Goal: Information Seeking & Learning: Check status

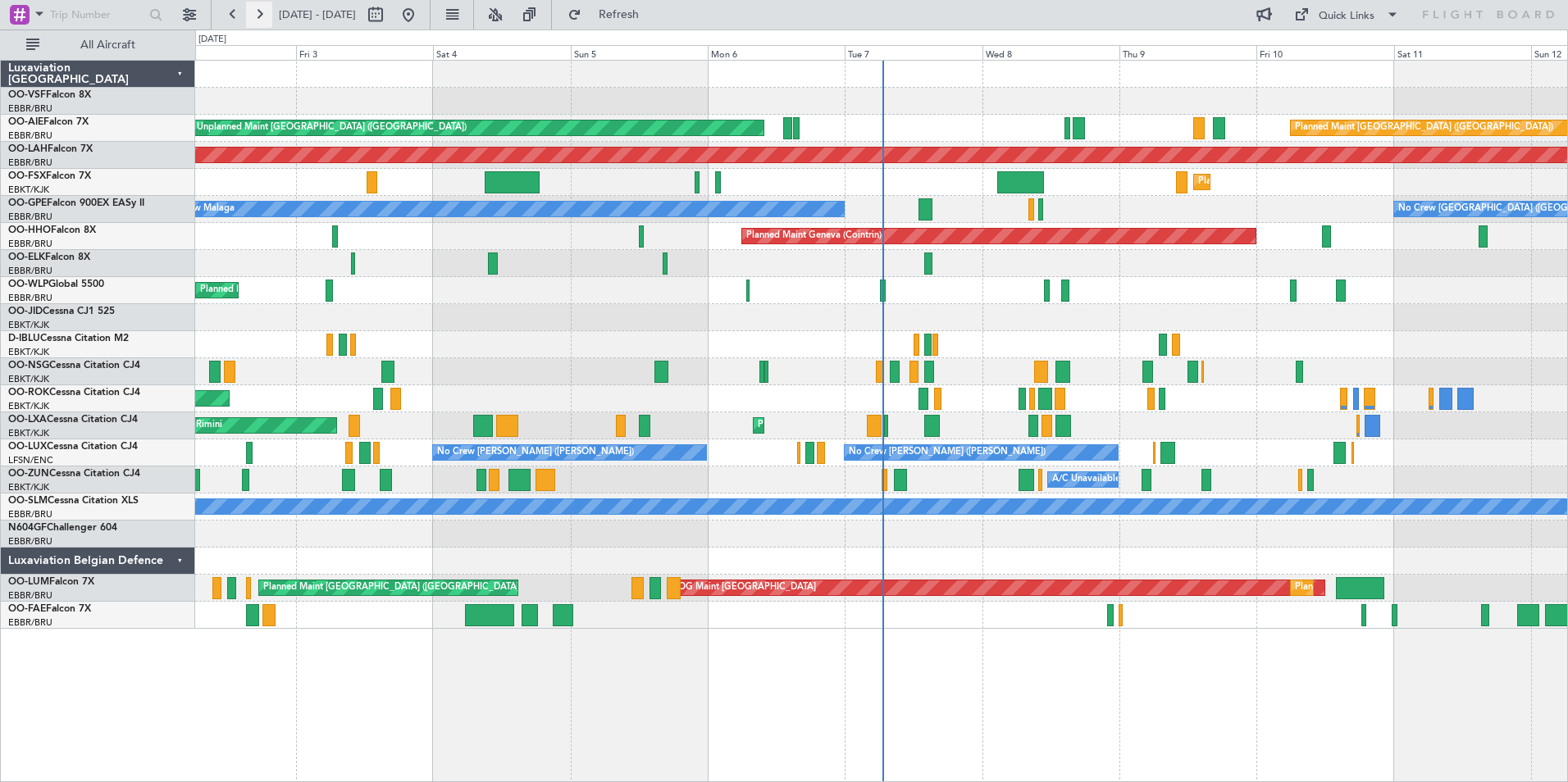
click at [260, 14] on button at bounding box center [259, 14] width 26 height 26
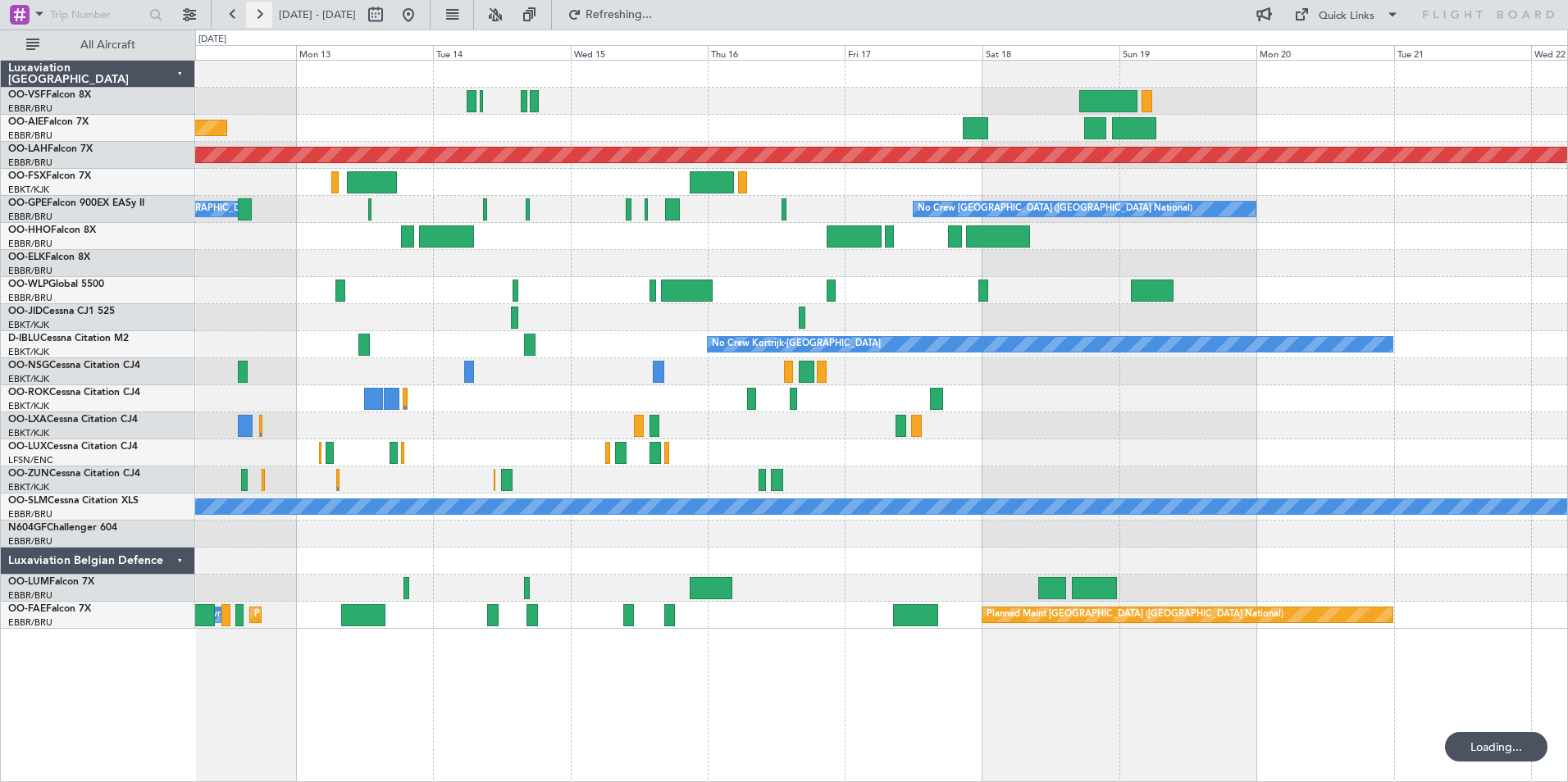
click at [260, 14] on button at bounding box center [259, 14] width 26 height 26
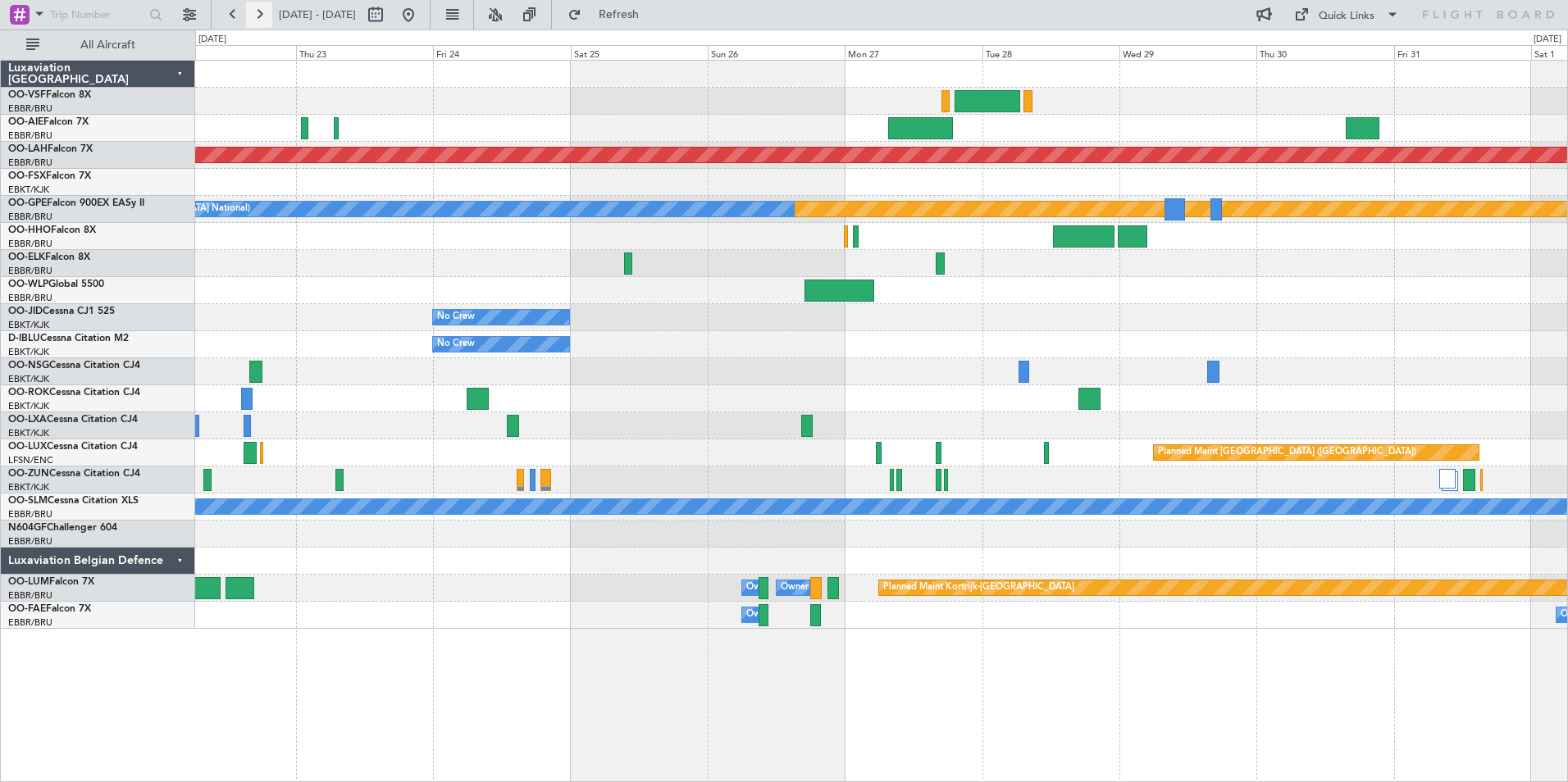
click at [258, 15] on button at bounding box center [259, 14] width 26 height 26
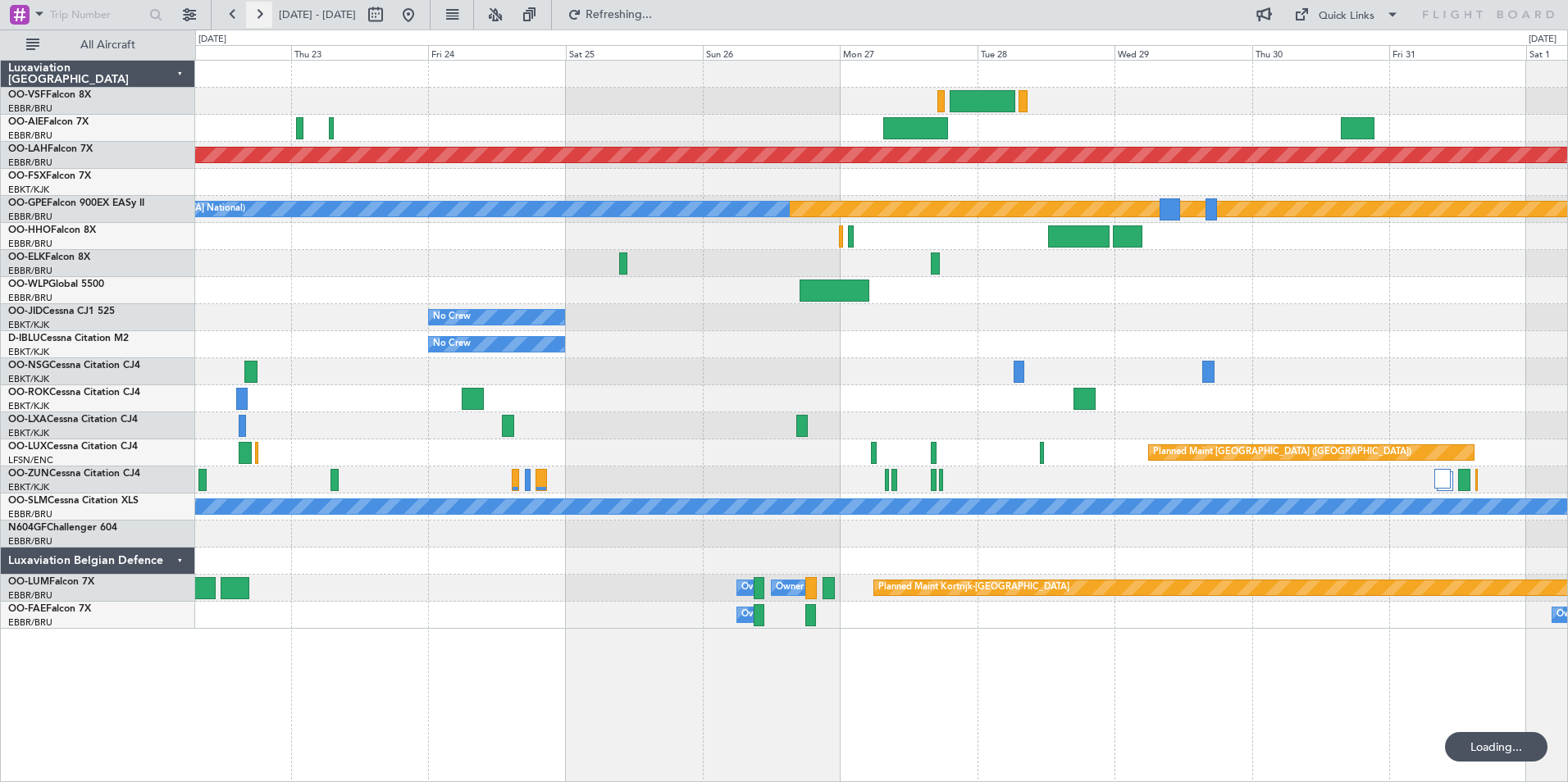
click at [258, 15] on button at bounding box center [259, 14] width 26 height 26
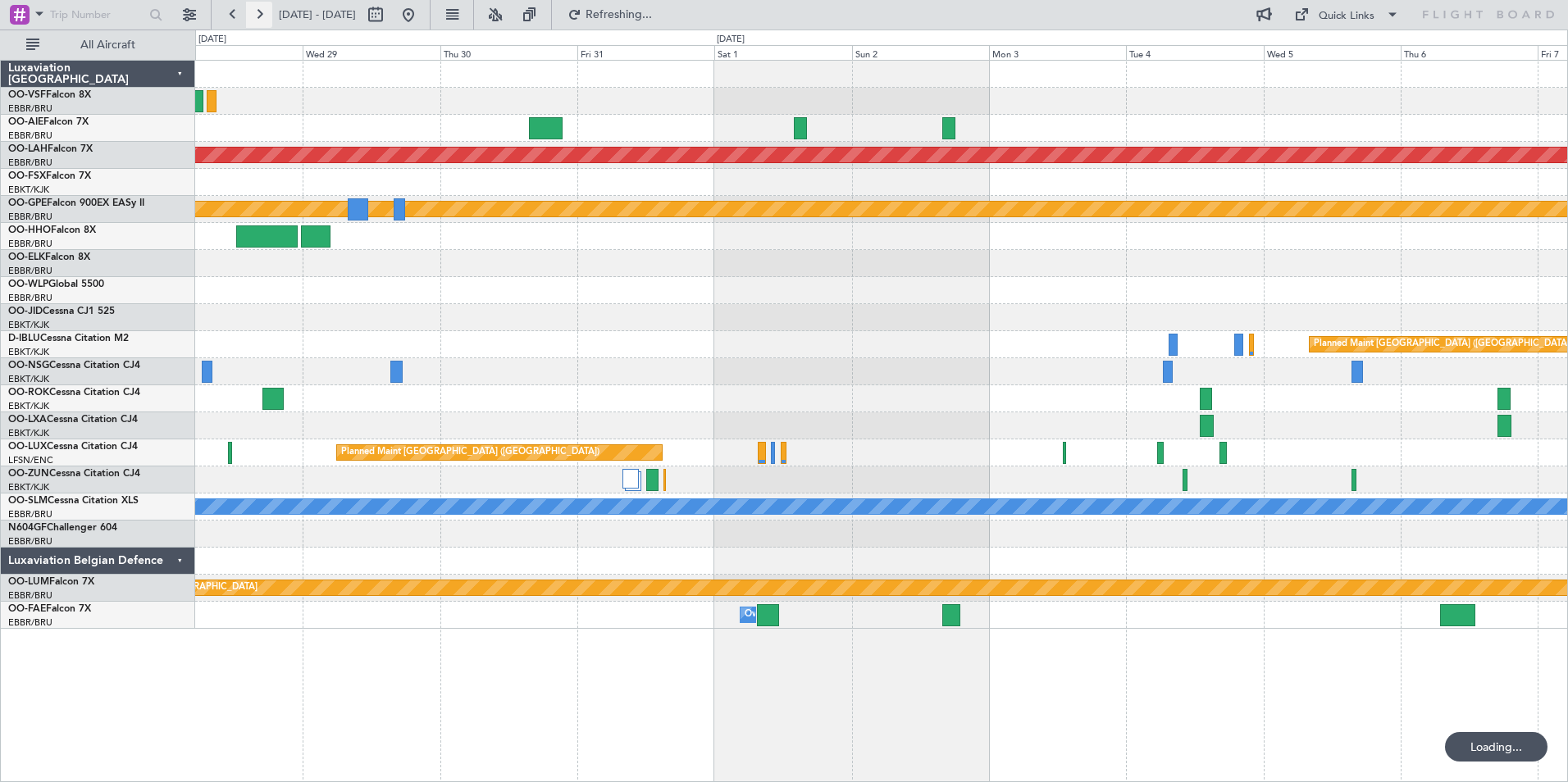
click at [258, 15] on button at bounding box center [259, 14] width 26 height 26
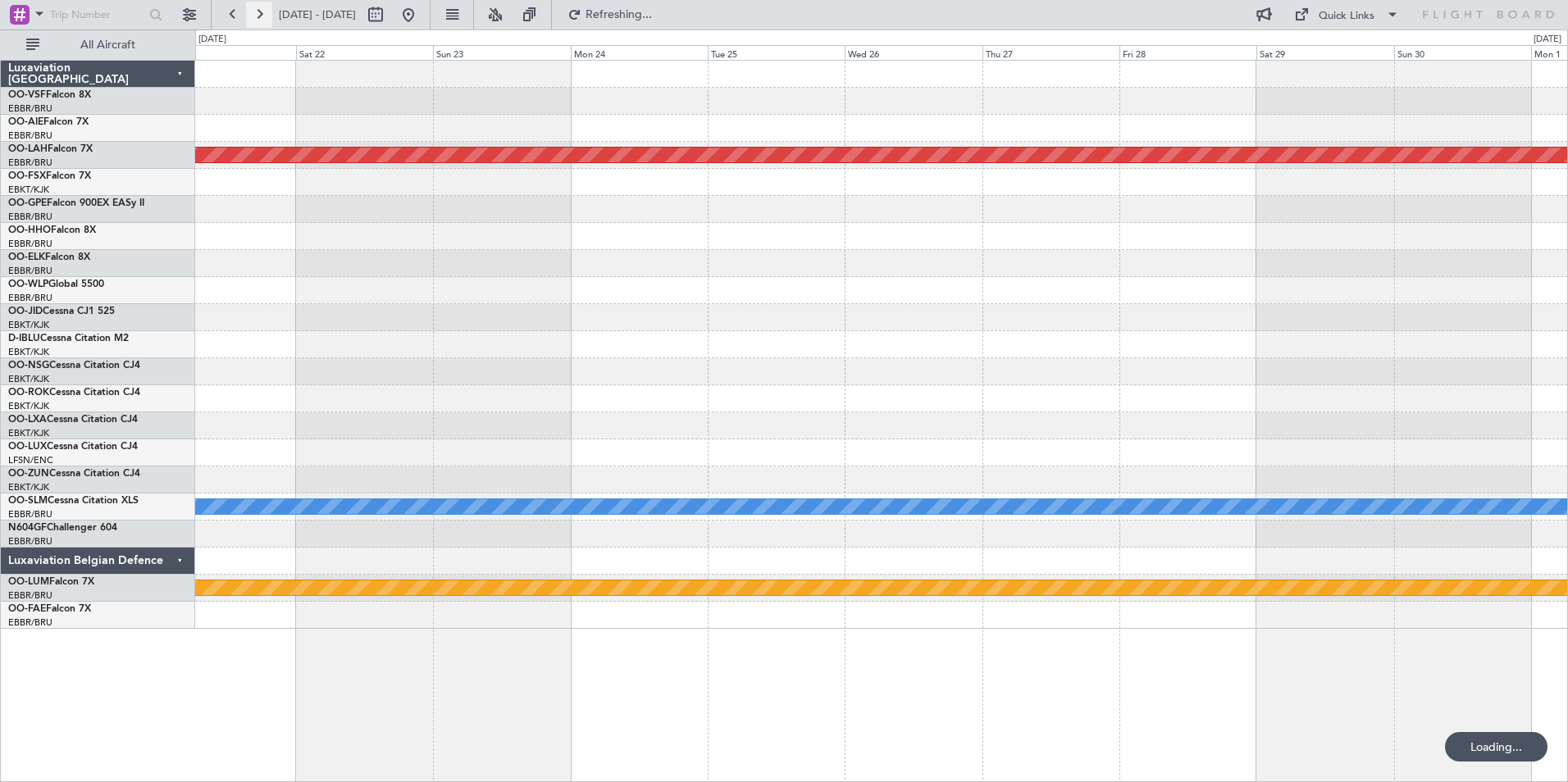
click at [258, 15] on button at bounding box center [259, 14] width 26 height 26
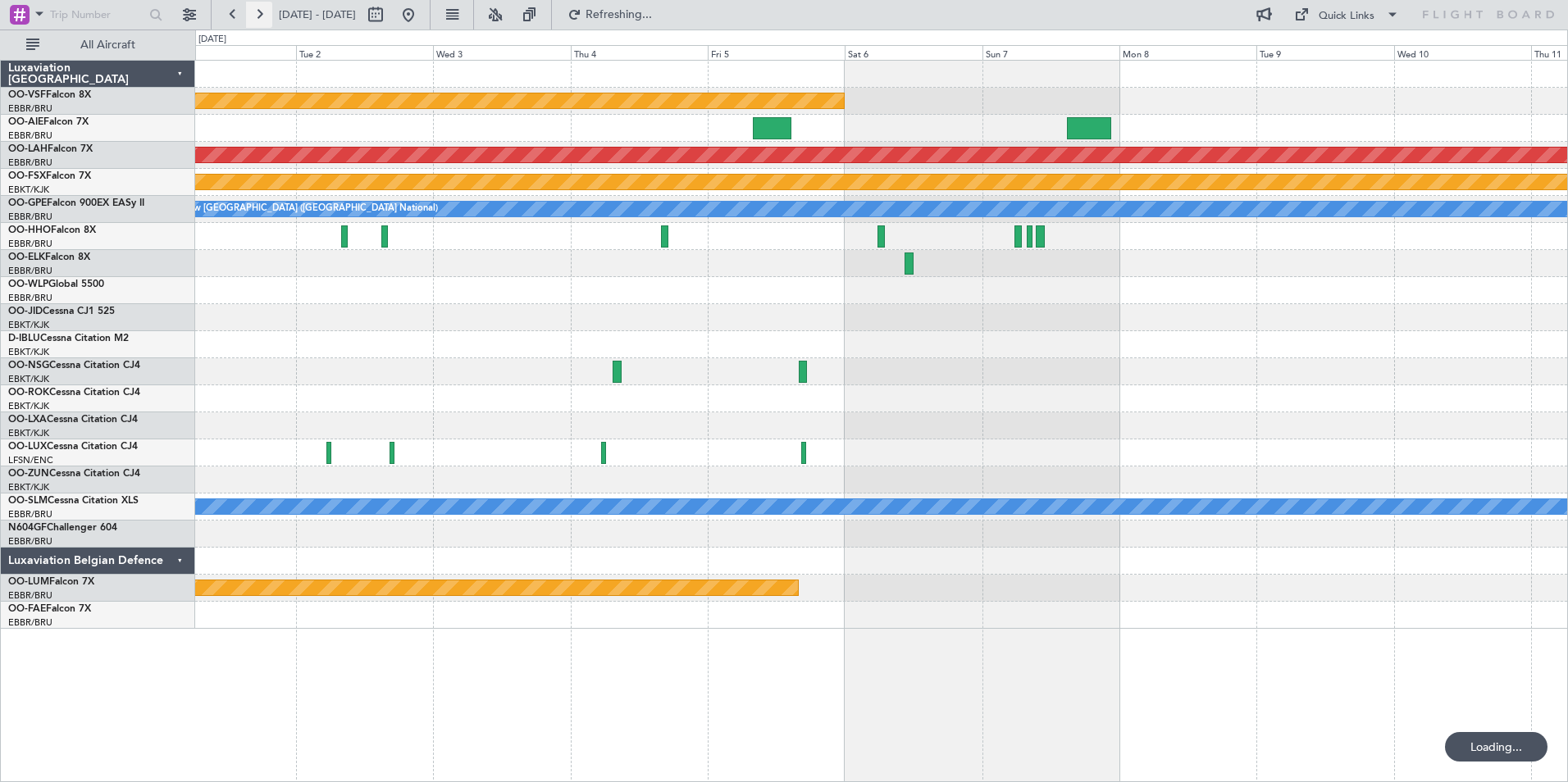
click at [258, 15] on button at bounding box center [259, 14] width 26 height 26
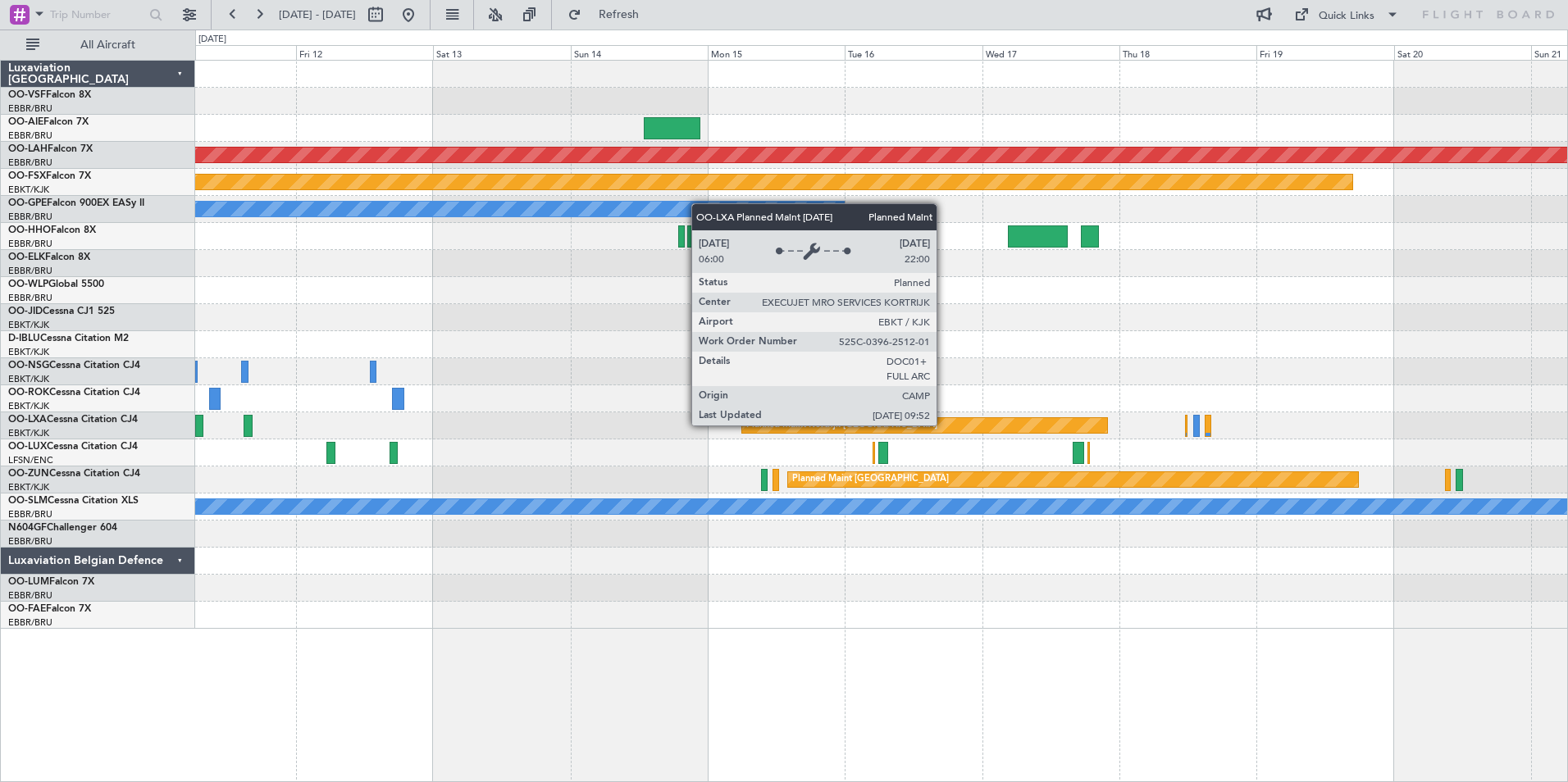
click at [944, 424] on div "Planned Maint Kortrijk-[GEOGRAPHIC_DATA]" at bounding box center [924, 426] width 365 height 15
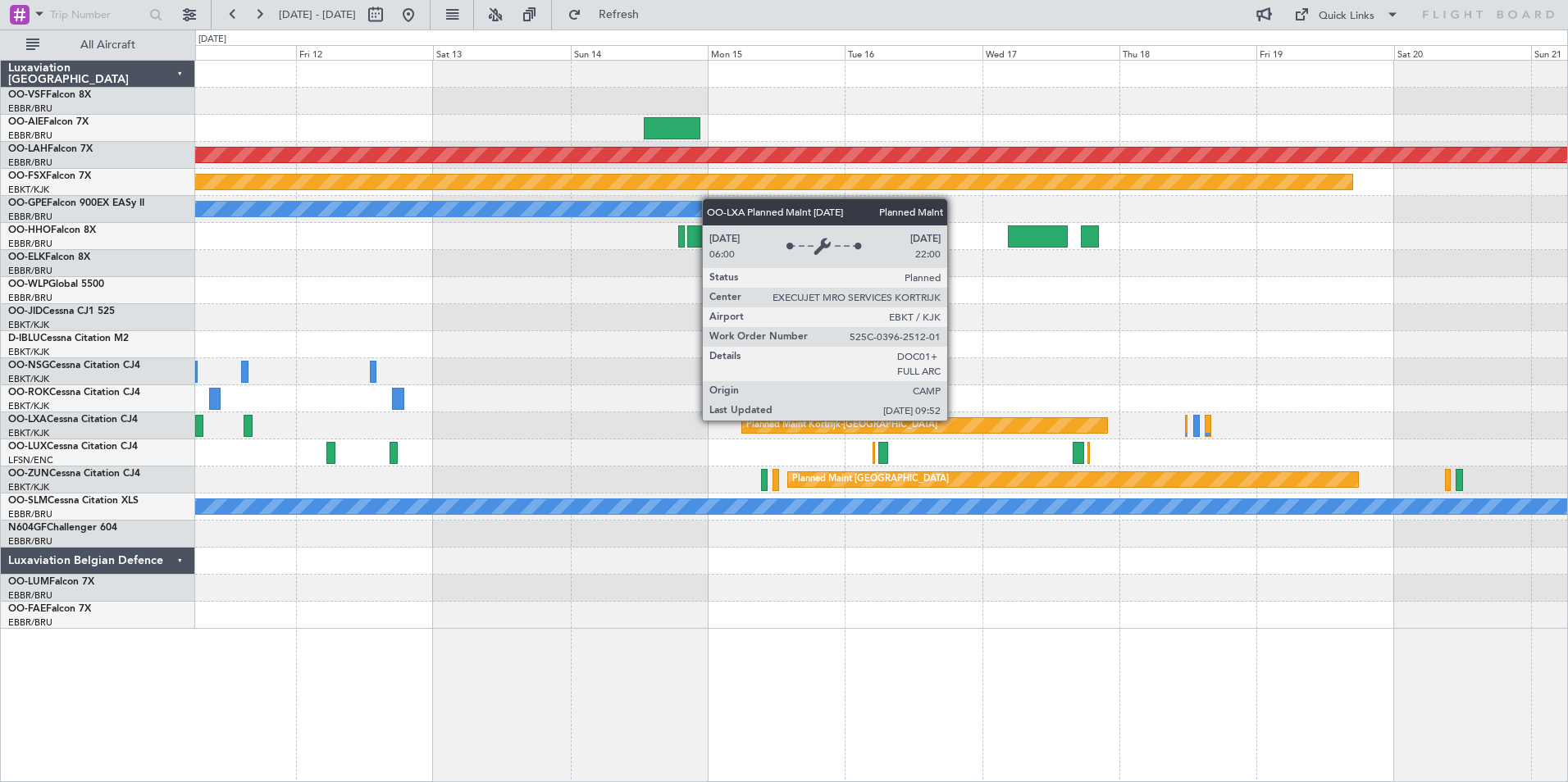
click at [955, 420] on div "Planned Maint Kortrijk-[GEOGRAPHIC_DATA]" at bounding box center [924, 426] width 365 height 15
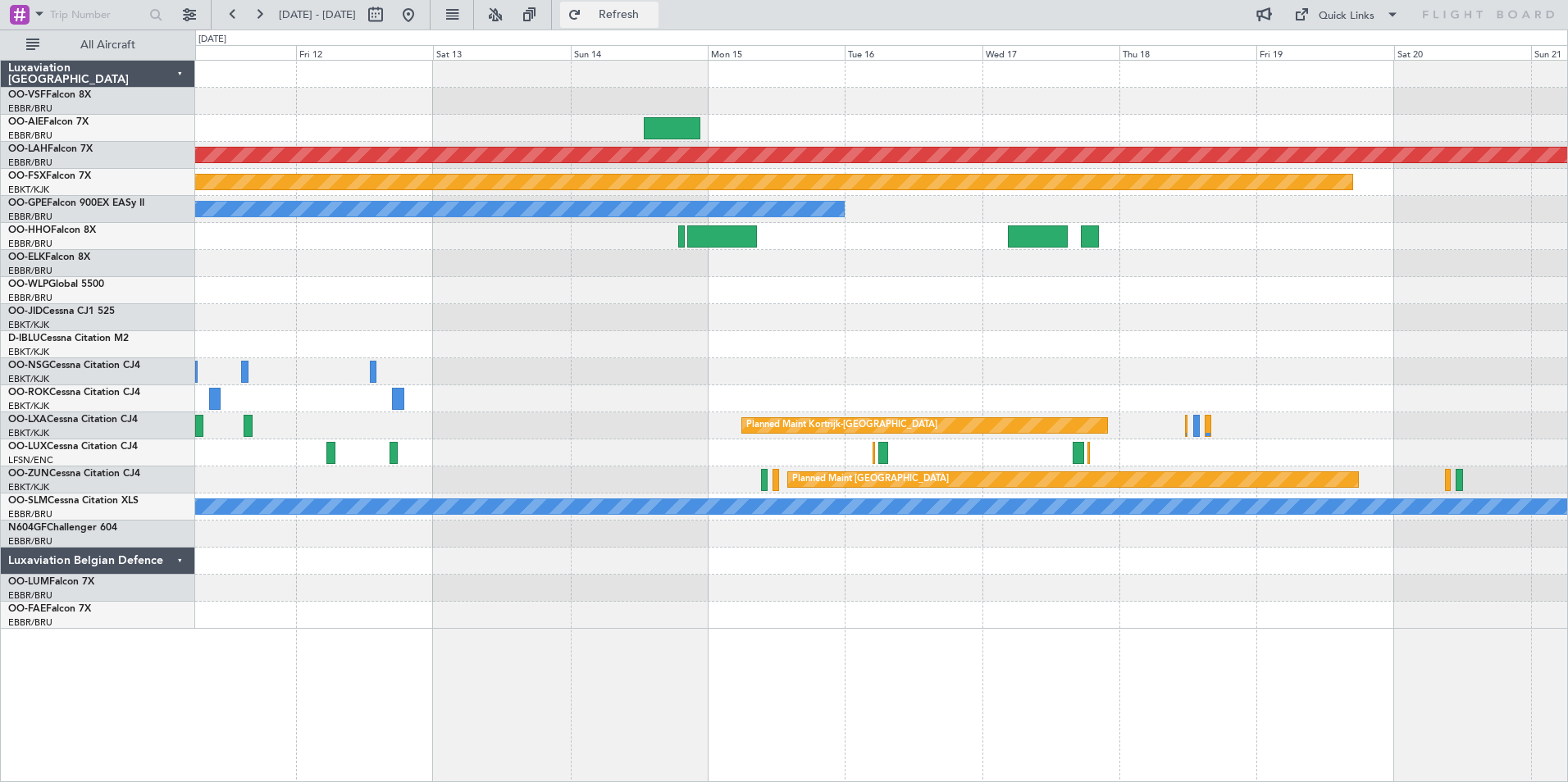
click at [654, 14] on span "Refresh" at bounding box center [619, 15] width 69 height 12
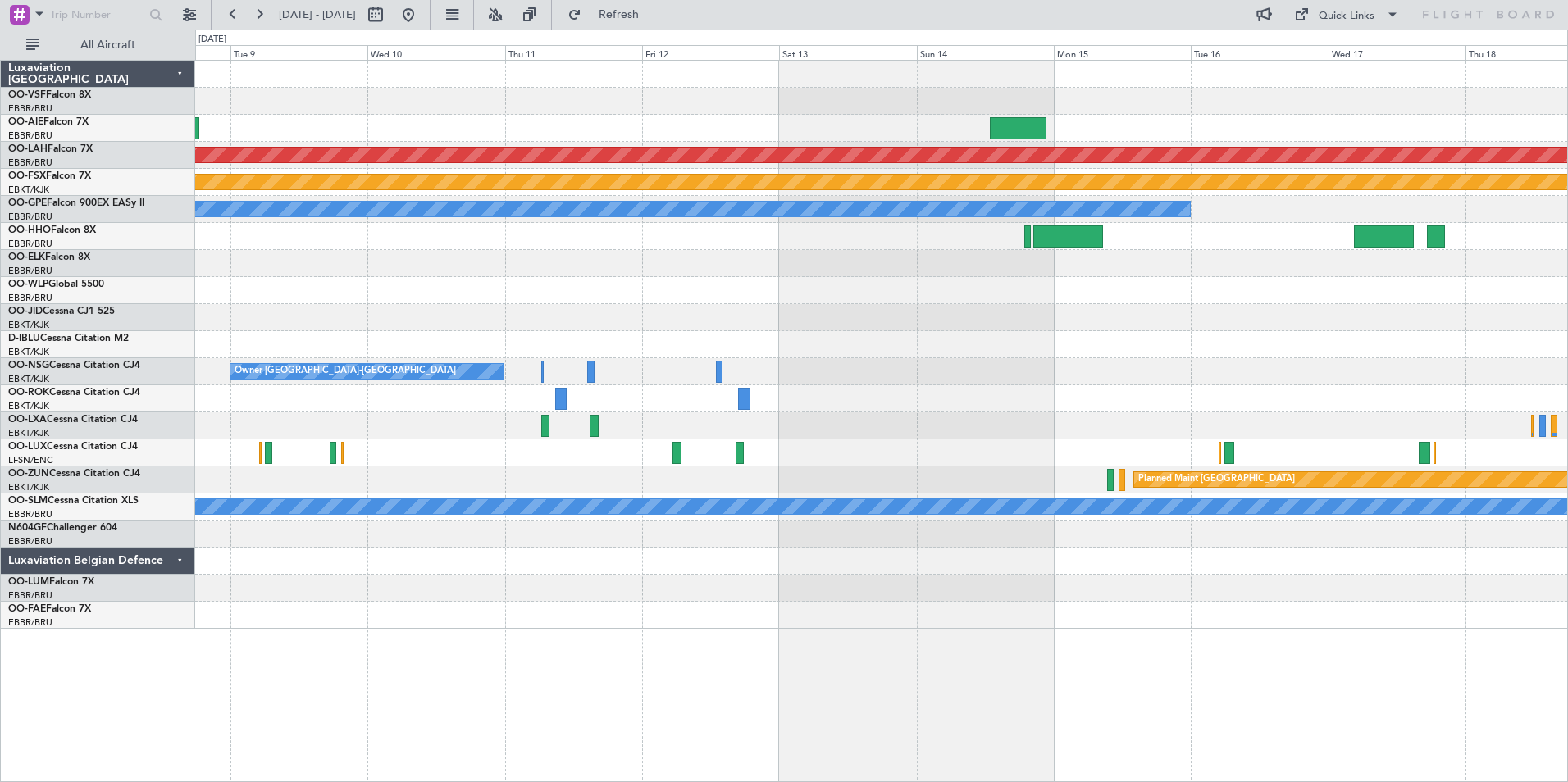
click at [1047, 433] on div at bounding box center [881, 426] width 1372 height 27
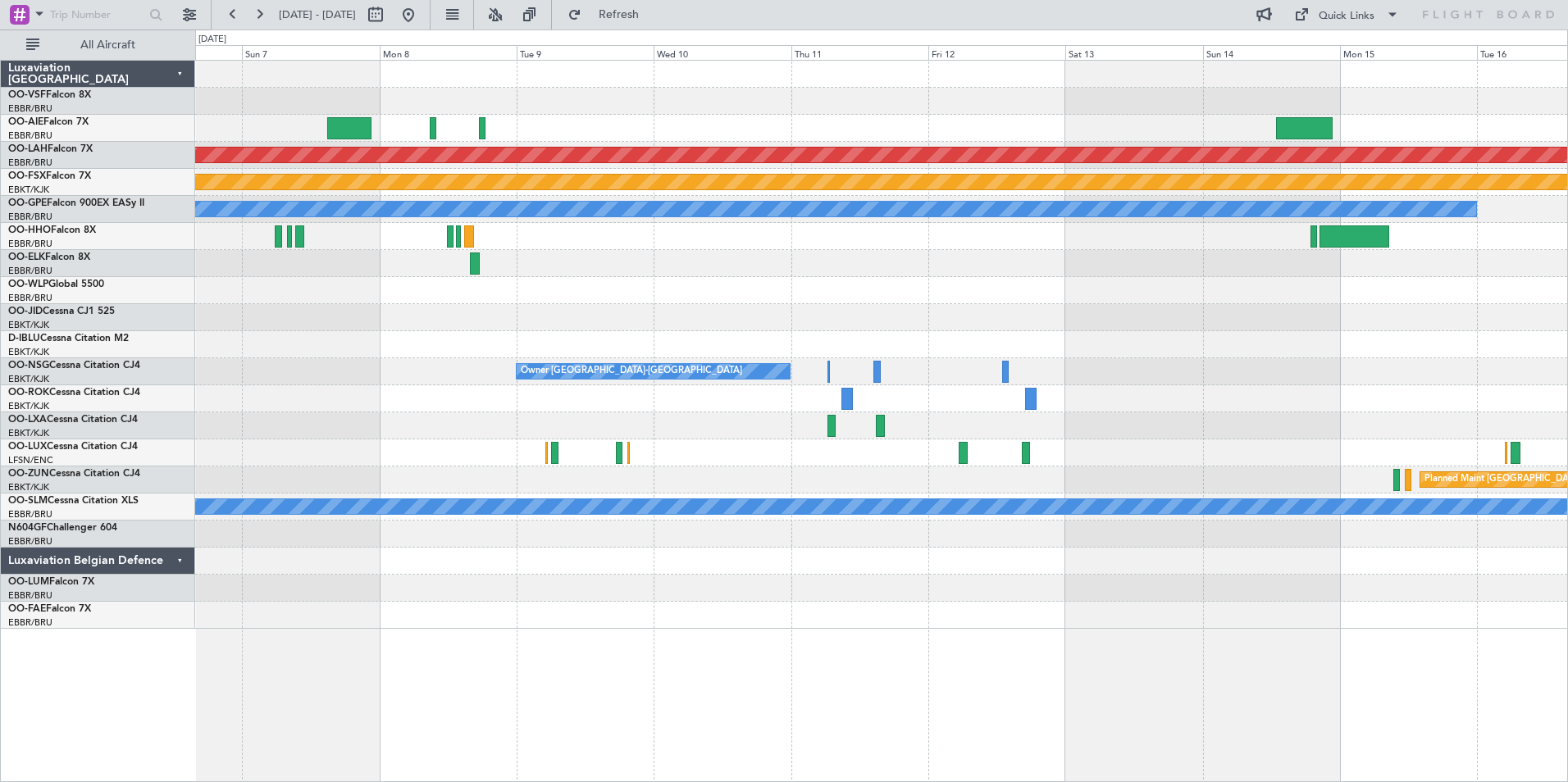
click at [749, 423] on div at bounding box center [881, 426] width 1372 height 27
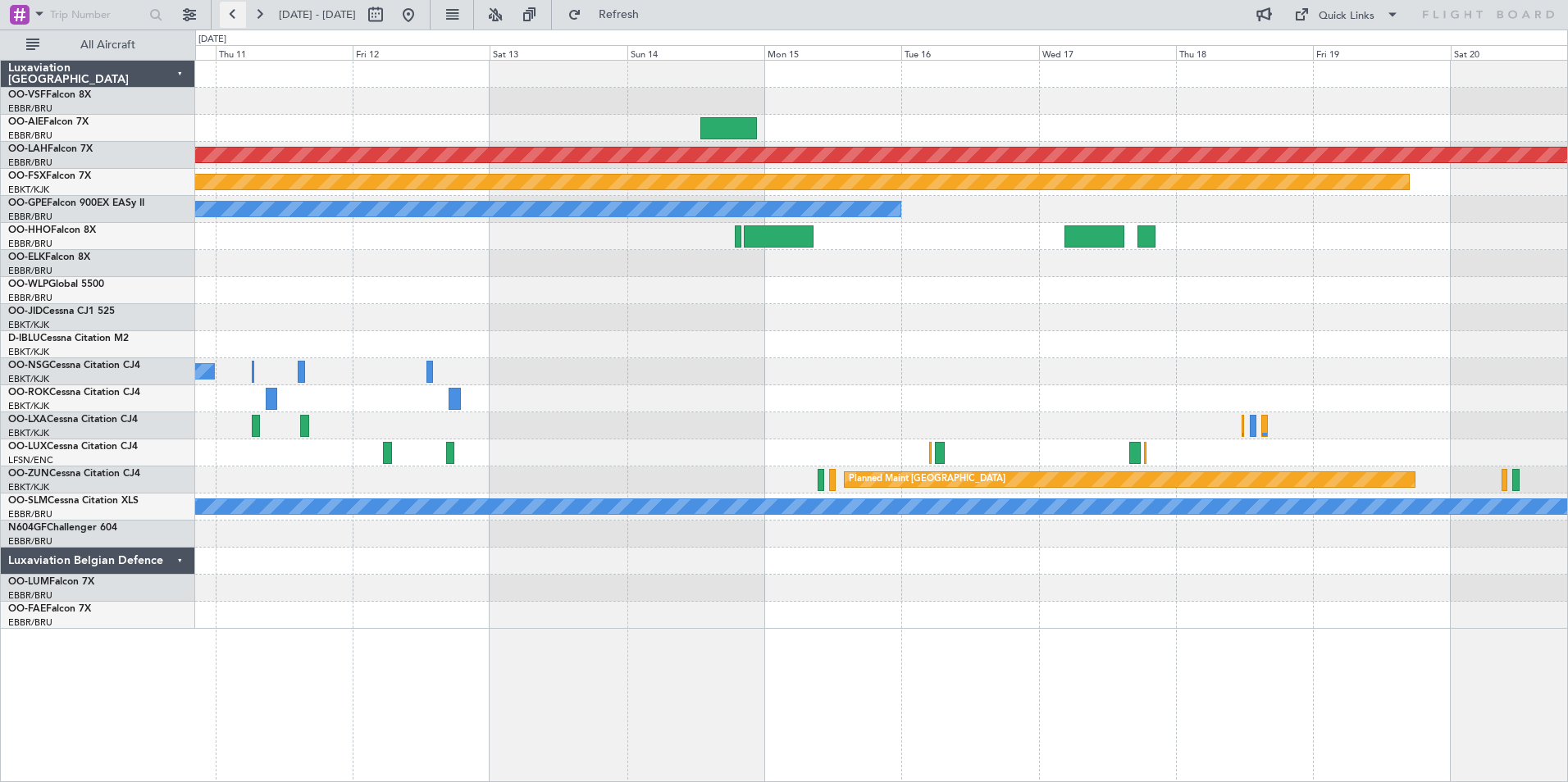
click at [234, 10] on button at bounding box center [233, 14] width 26 height 26
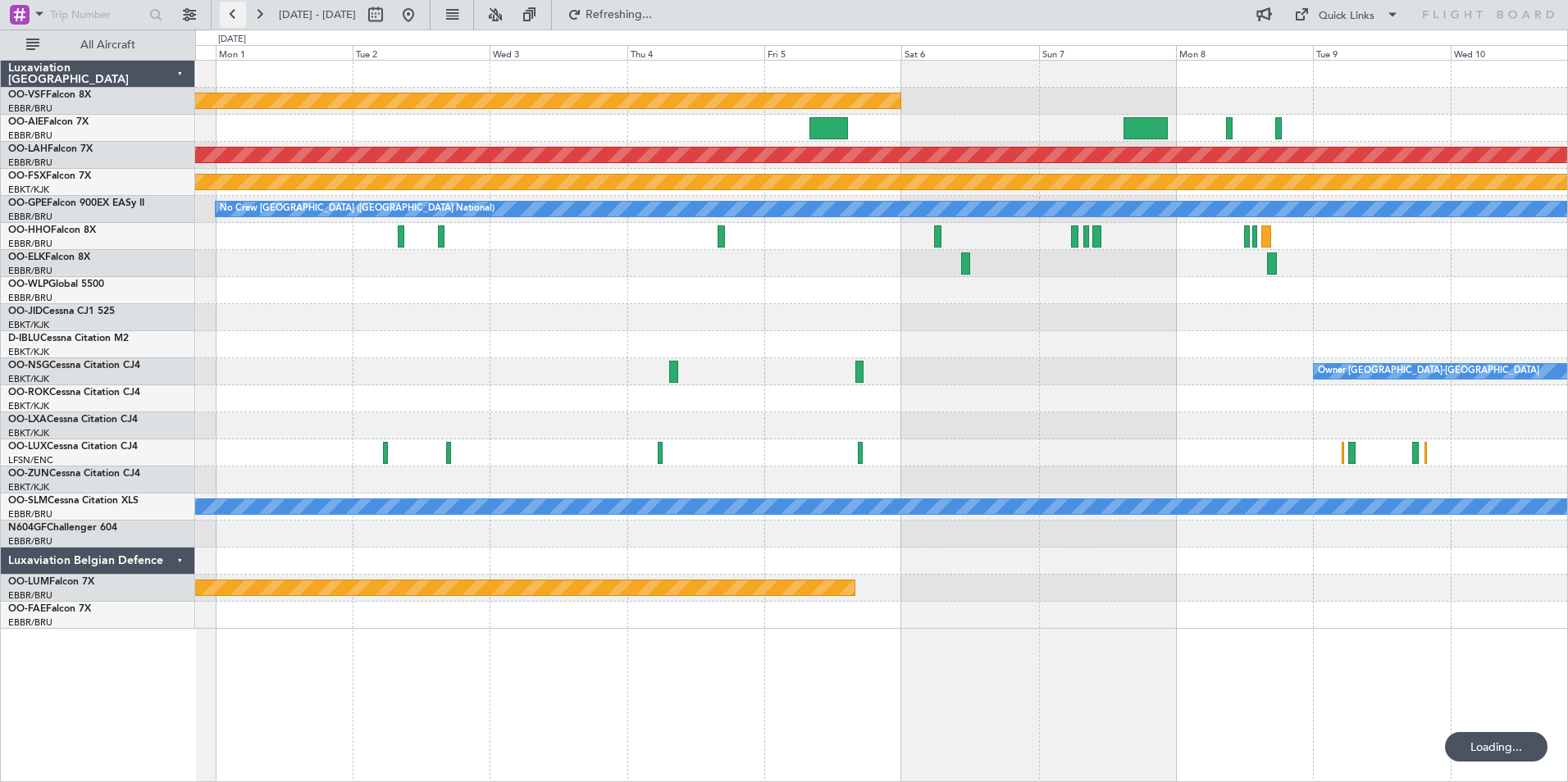
click at [234, 10] on button at bounding box center [233, 14] width 26 height 26
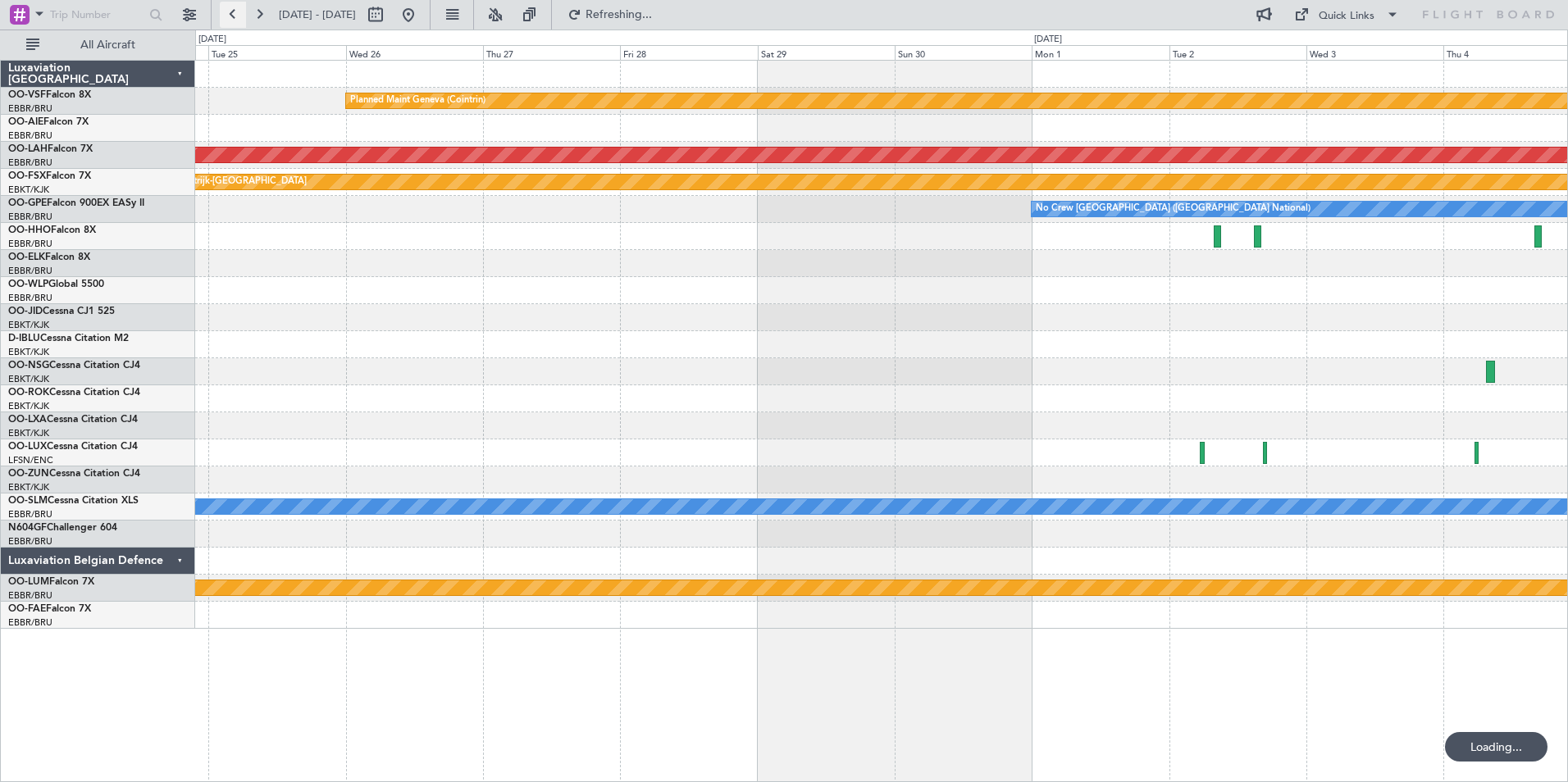
click at [234, 10] on button at bounding box center [233, 14] width 26 height 26
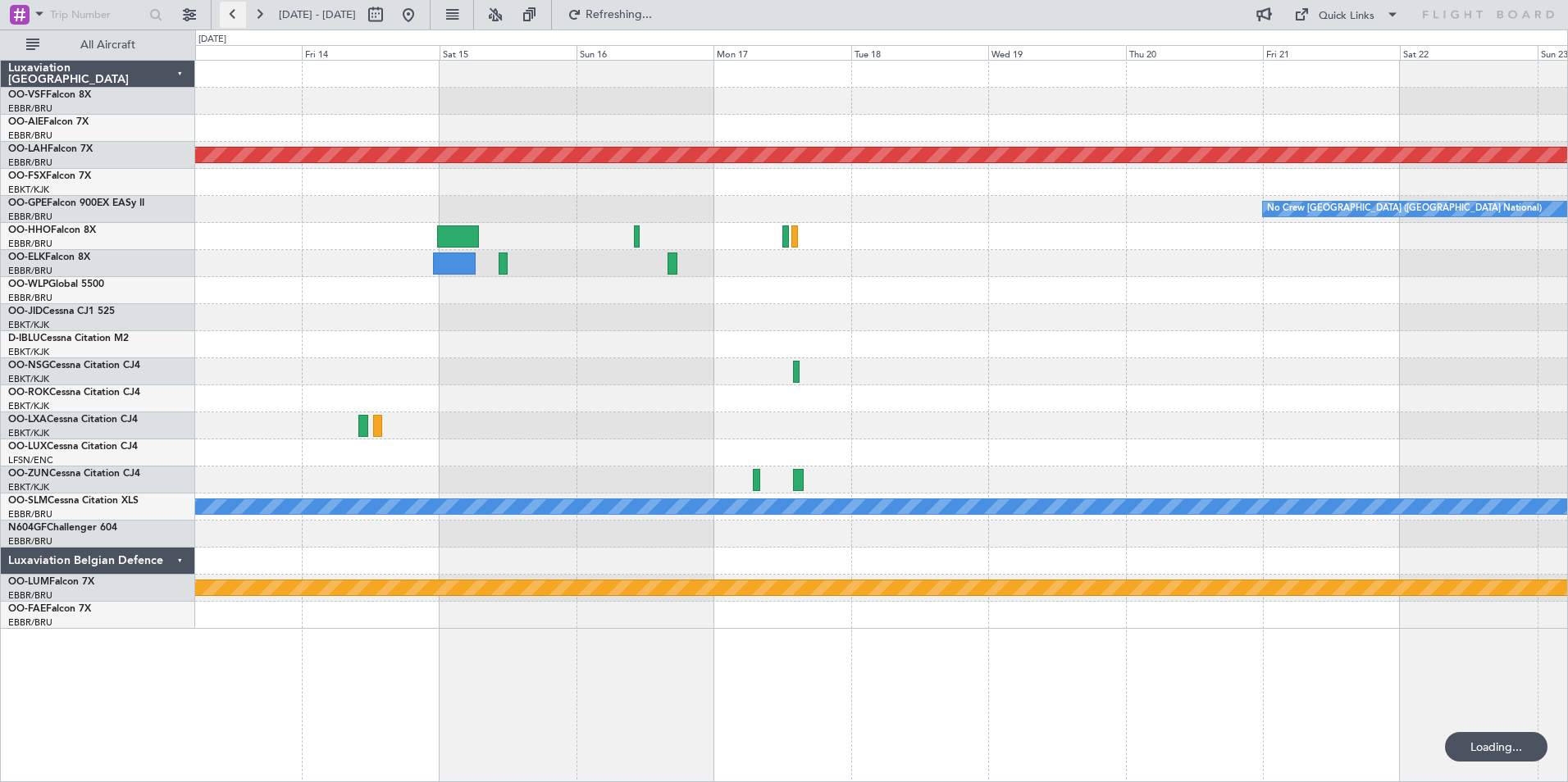
click at [234, 10] on button at bounding box center [233, 14] width 26 height 26
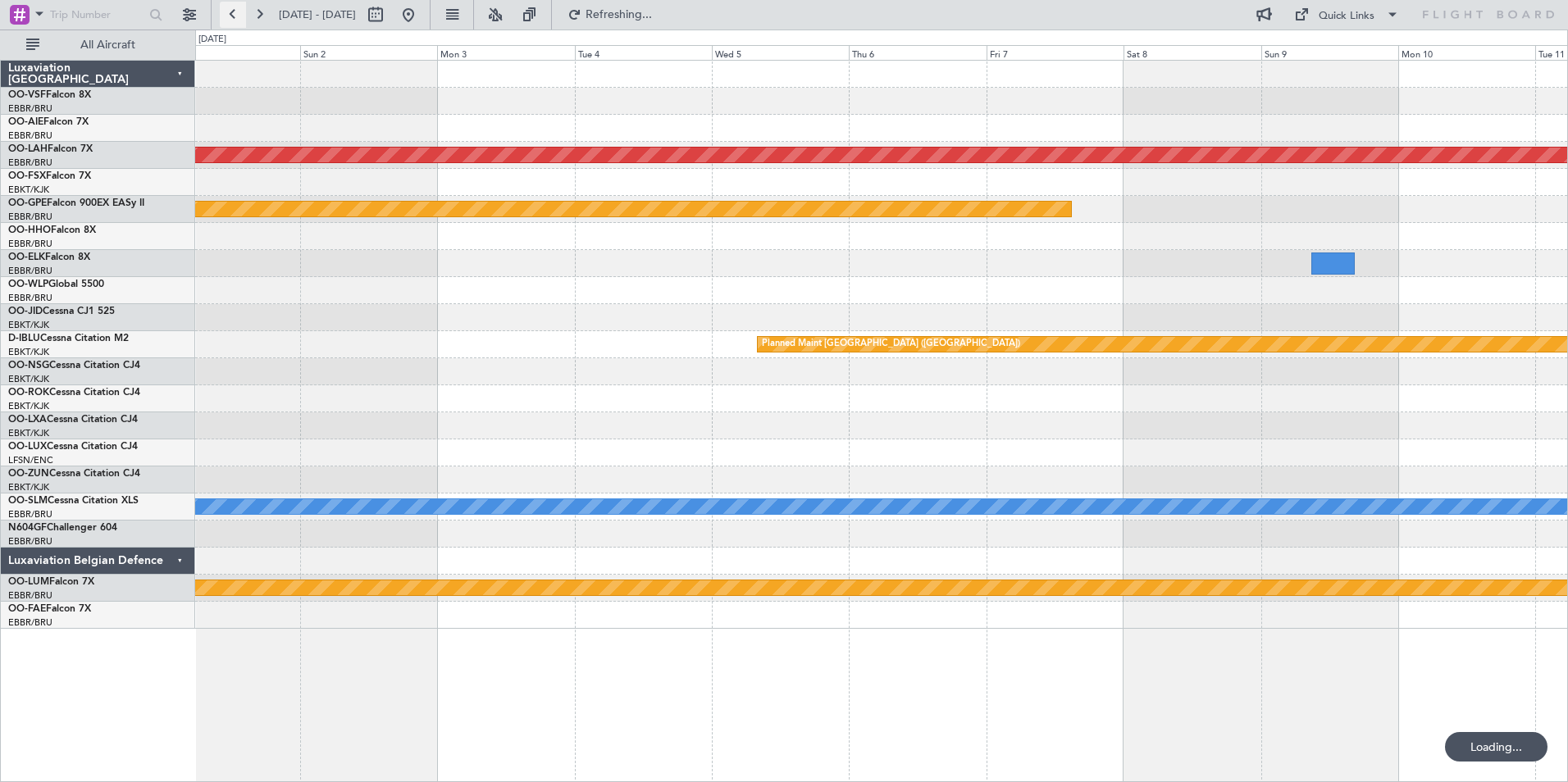
click at [234, 10] on button at bounding box center [233, 14] width 26 height 26
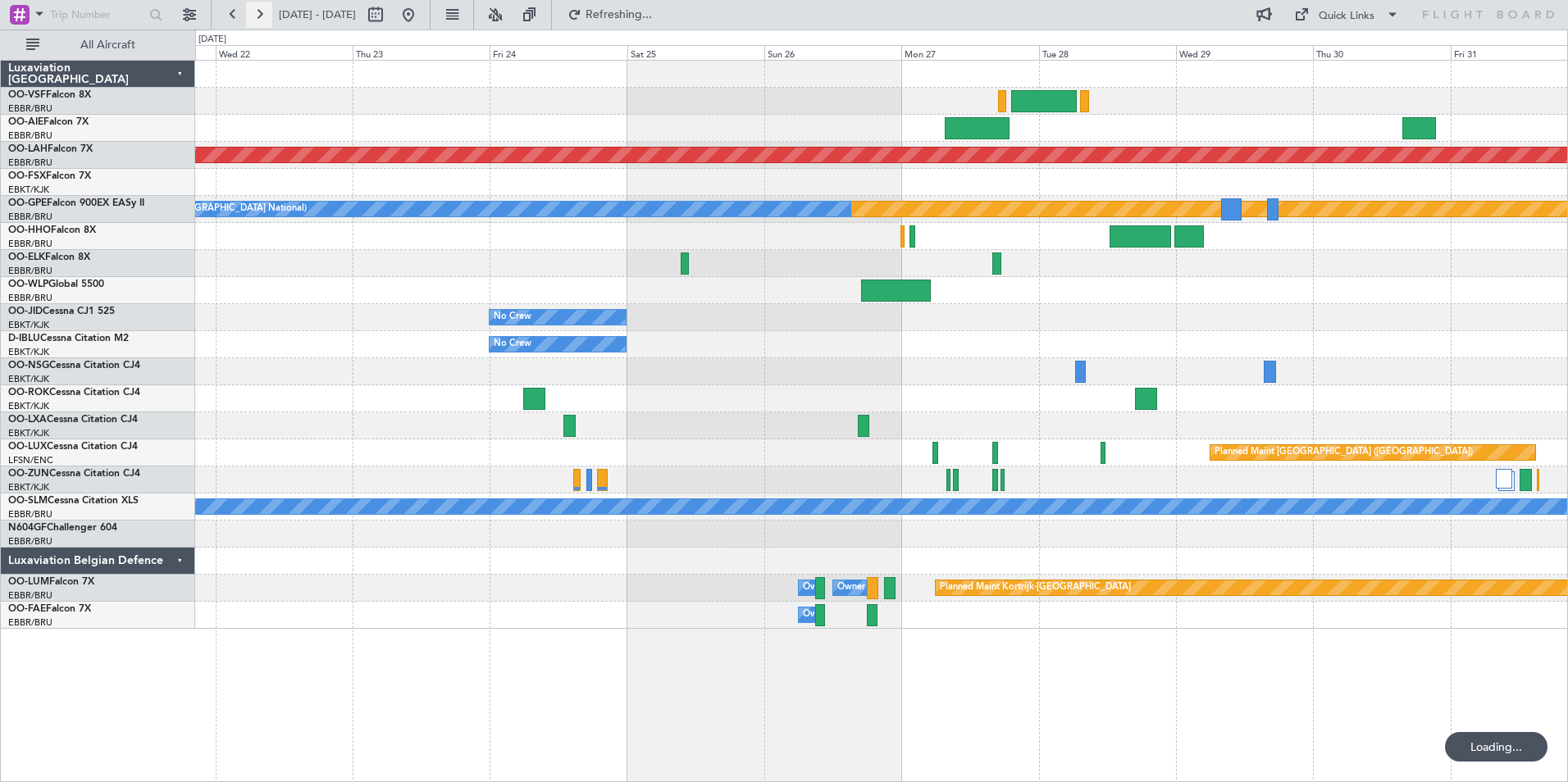
click at [260, 15] on button at bounding box center [259, 14] width 26 height 26
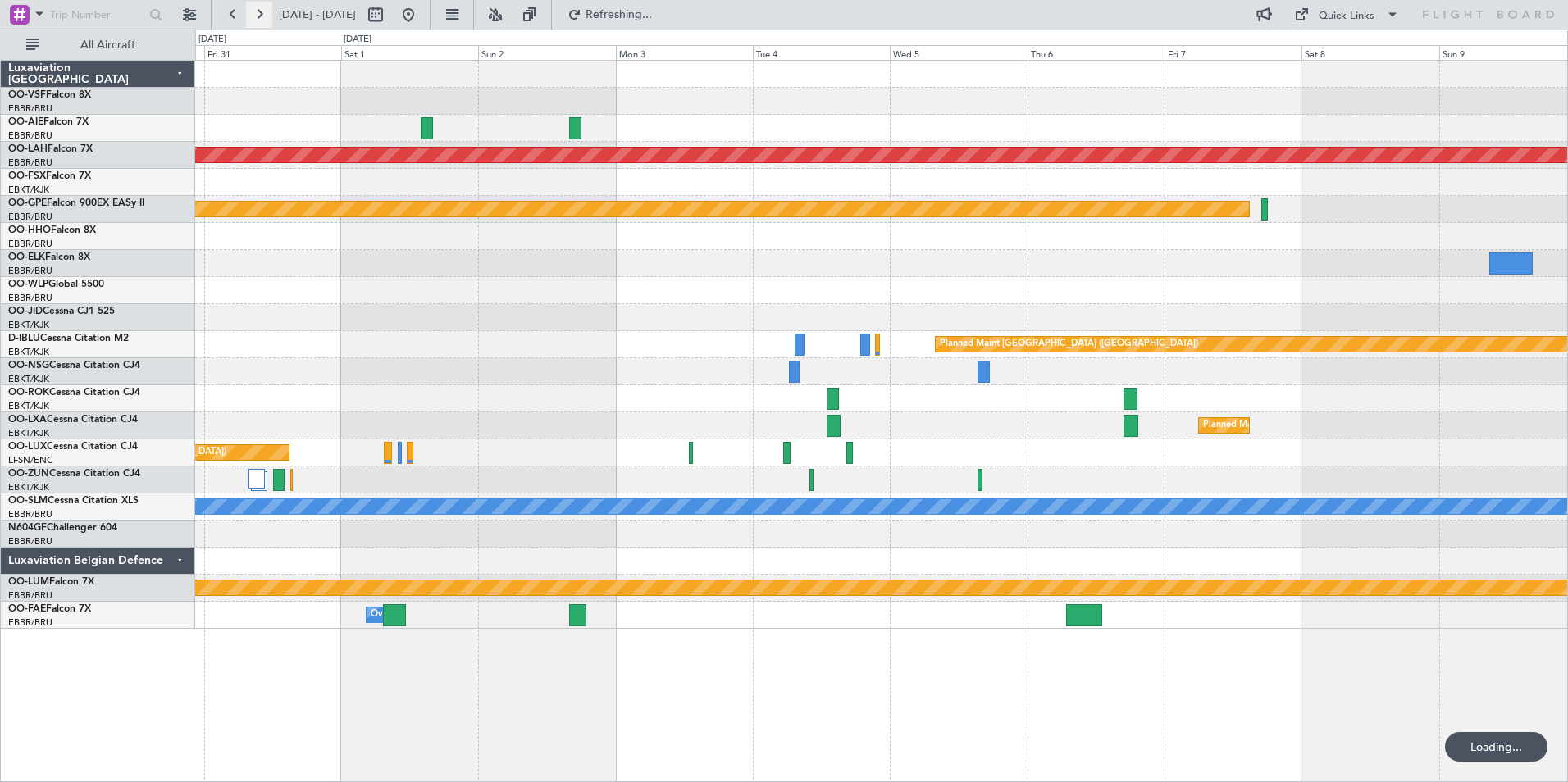
click at [260, 15] on button at bounding box center [259, 14] width 26 height 26
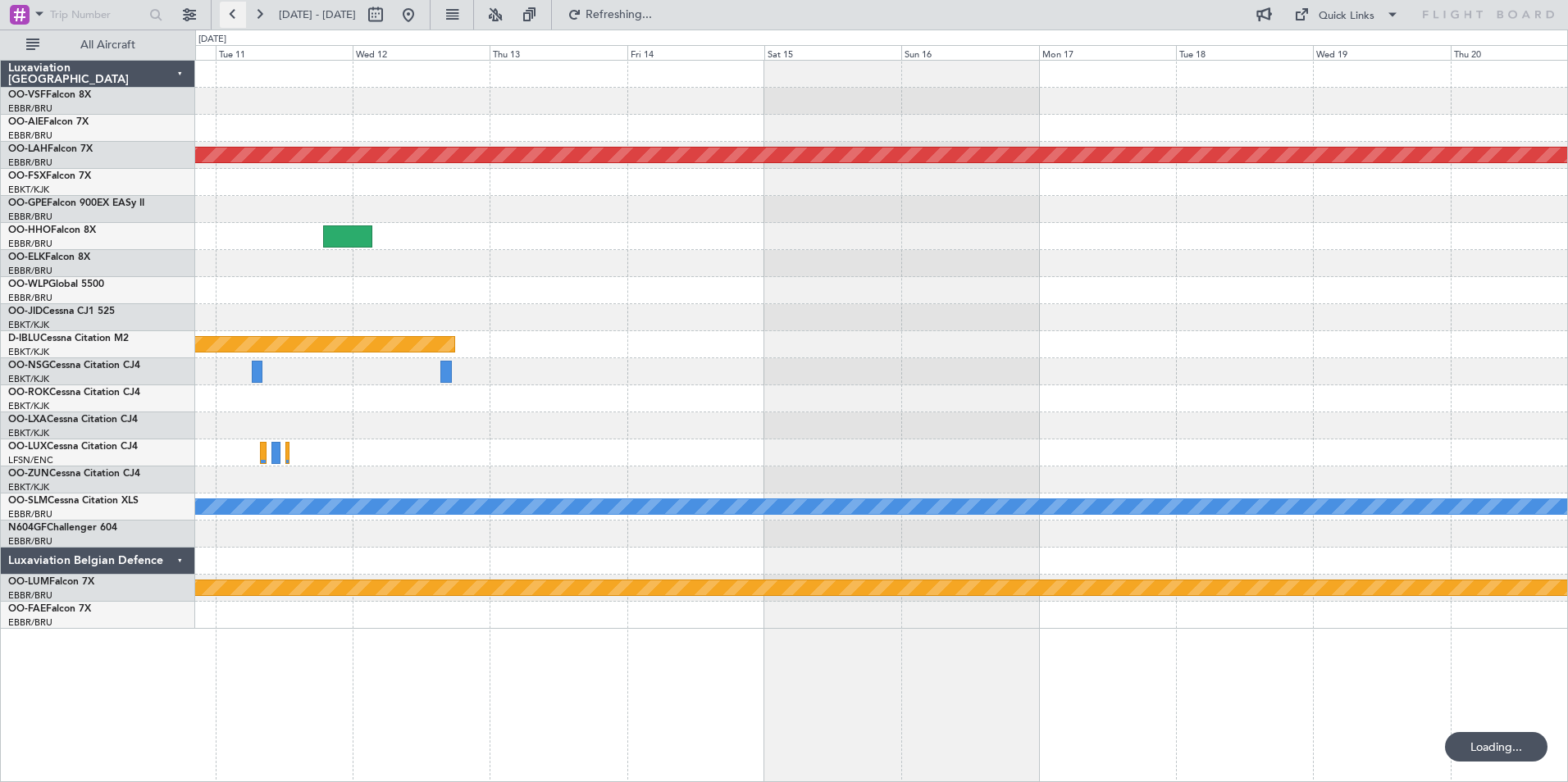
click at [227, 17] on button at bounding box center [233, 14] width 26 height 26
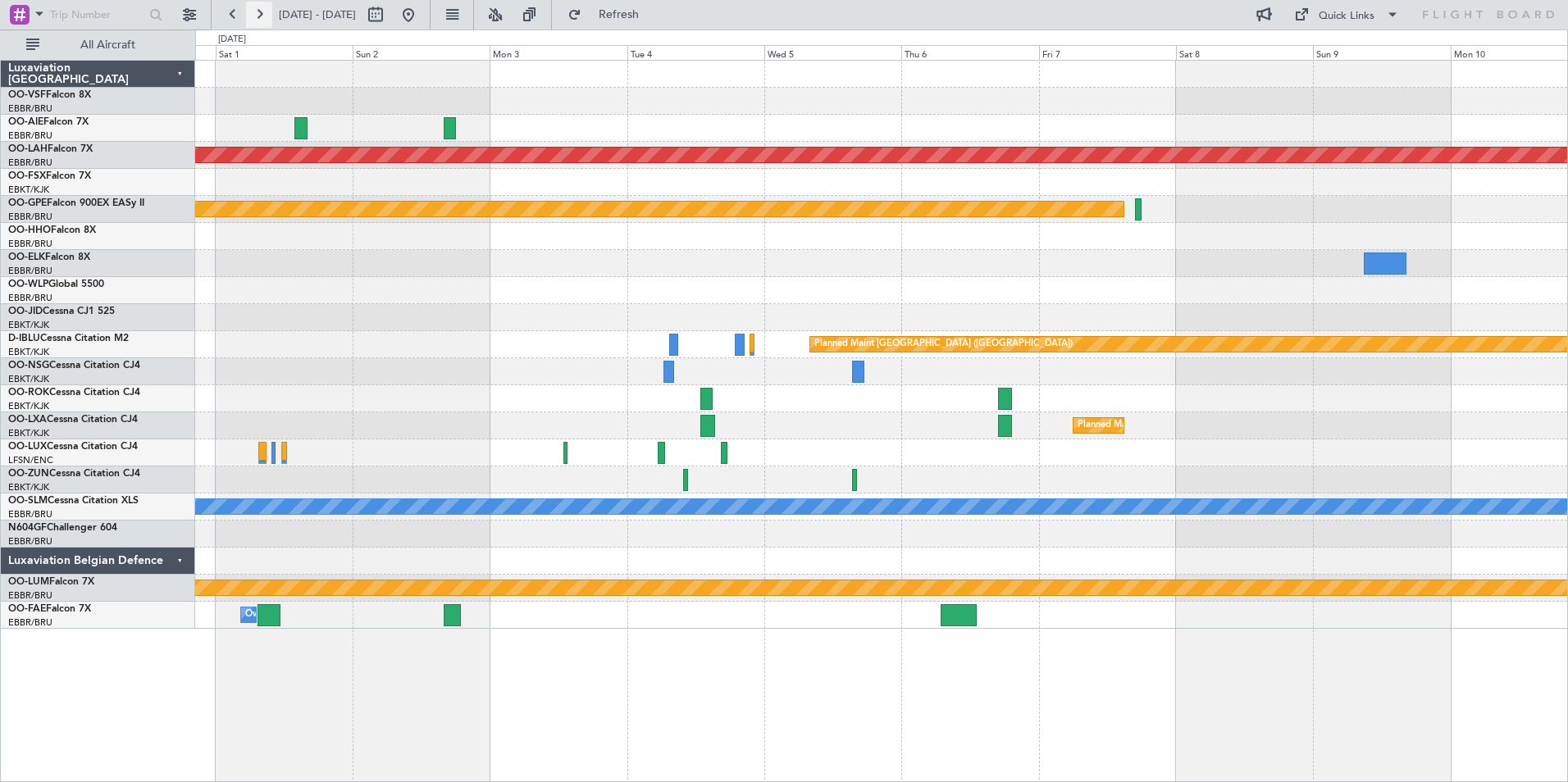
click at [256, 14] on button at bounding box center [259, 14] width 26 height 26
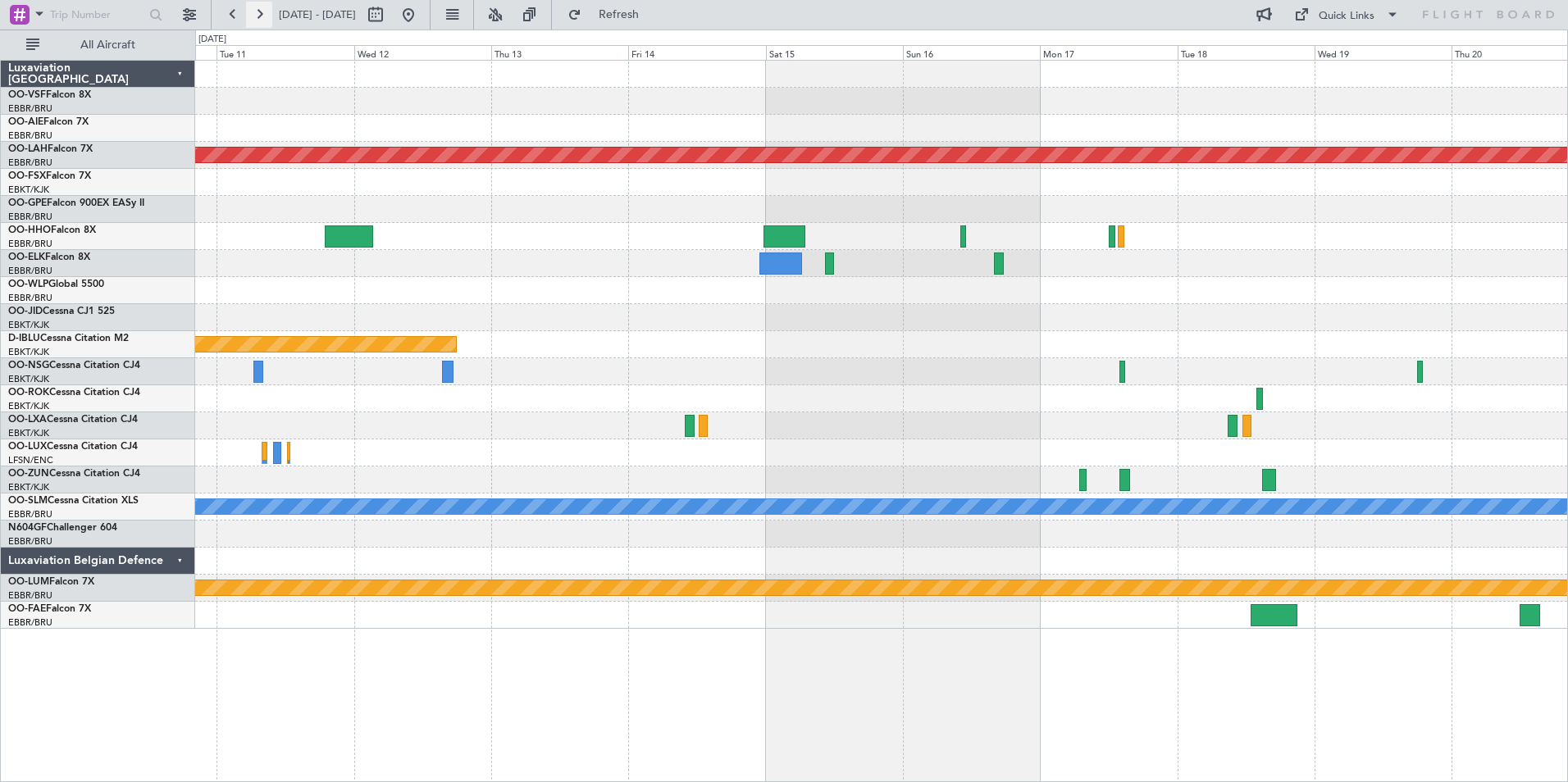
click at [256, 14] on button at bounding box center [259, 14] width 26 height 26
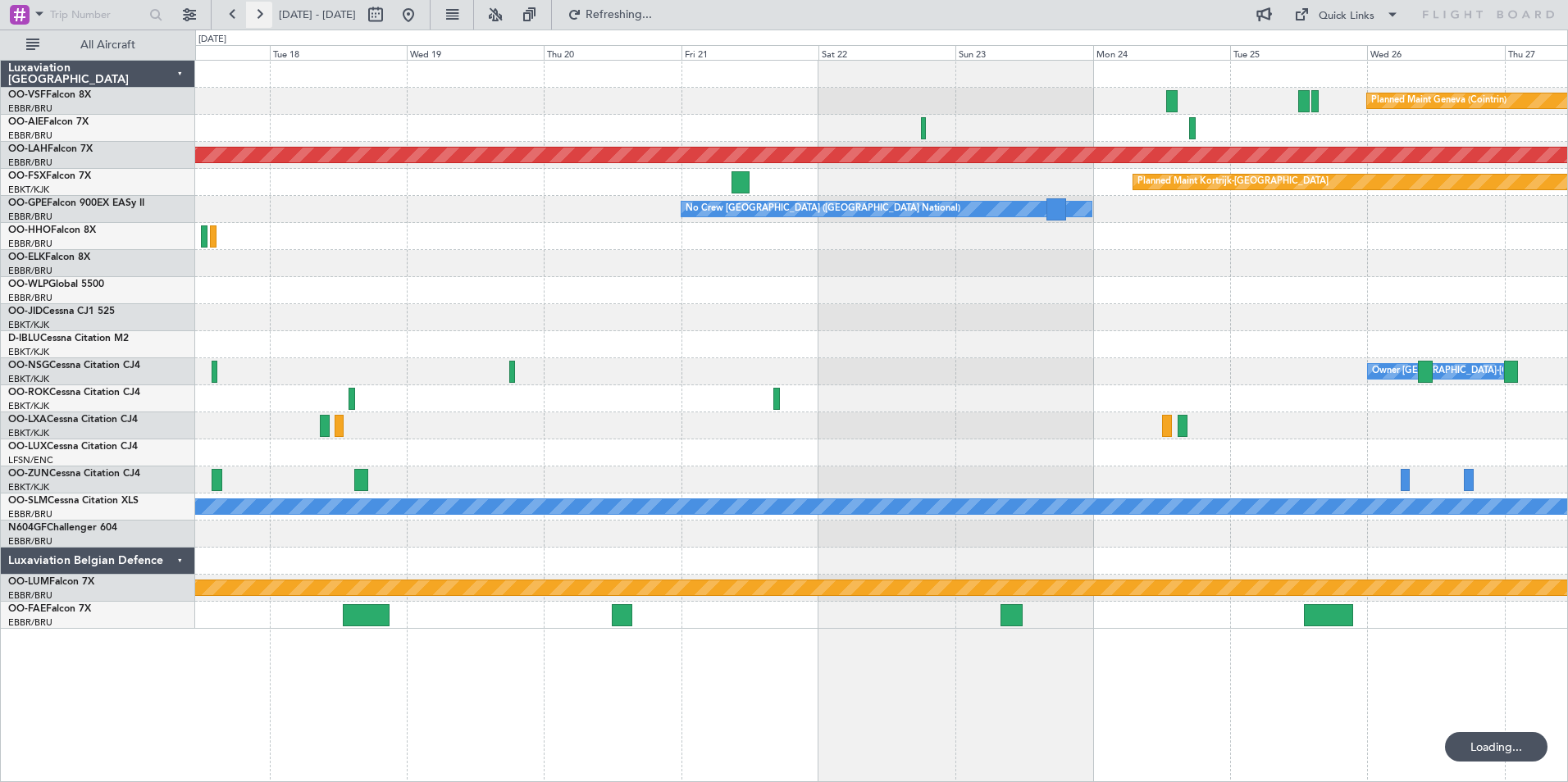
click at [256, 14] on button at bounding box center [259, 14] width 26 height 26
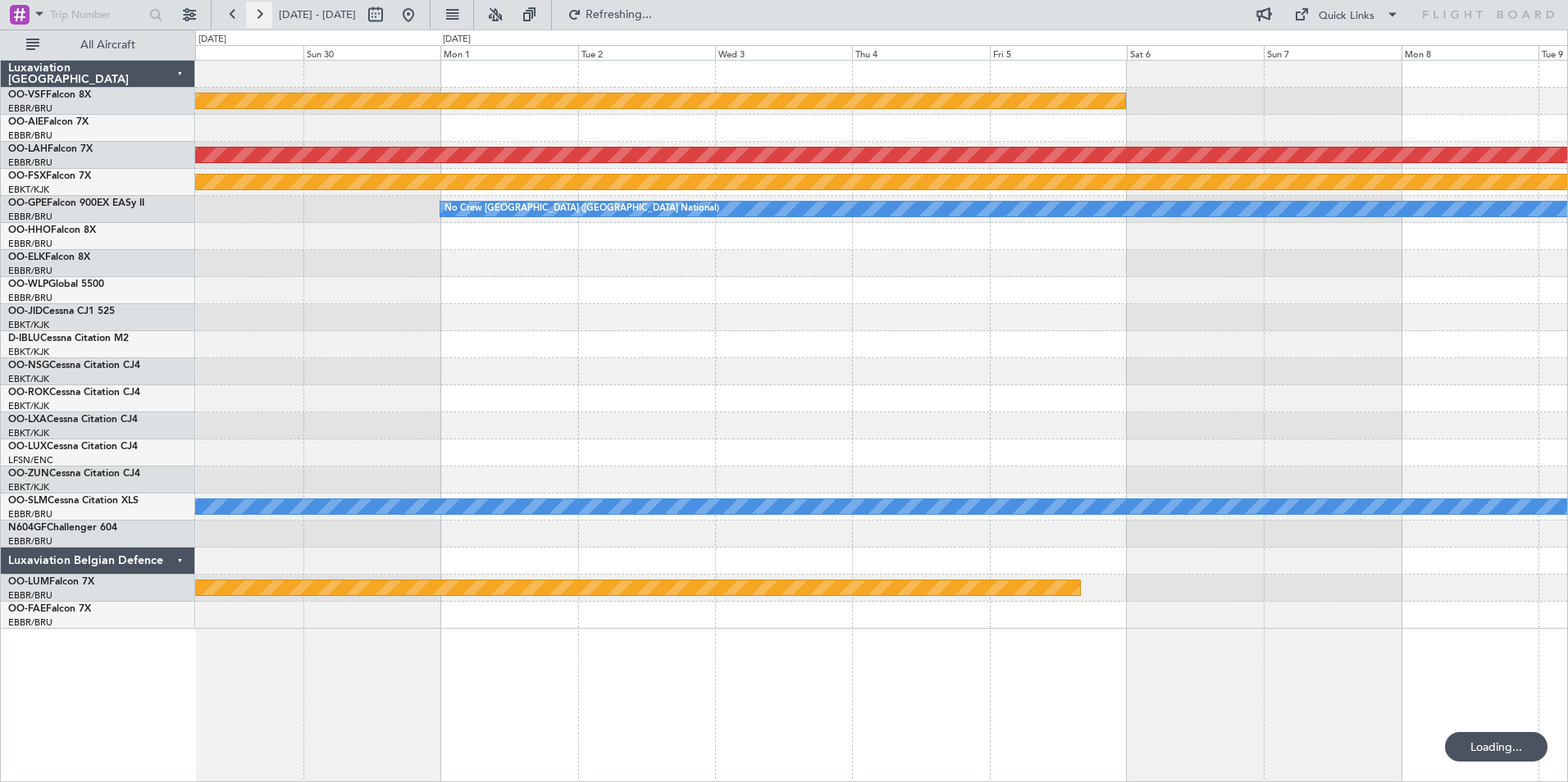
click at [257, 15] on button at bounding box center [259, 14] width 26 height 26
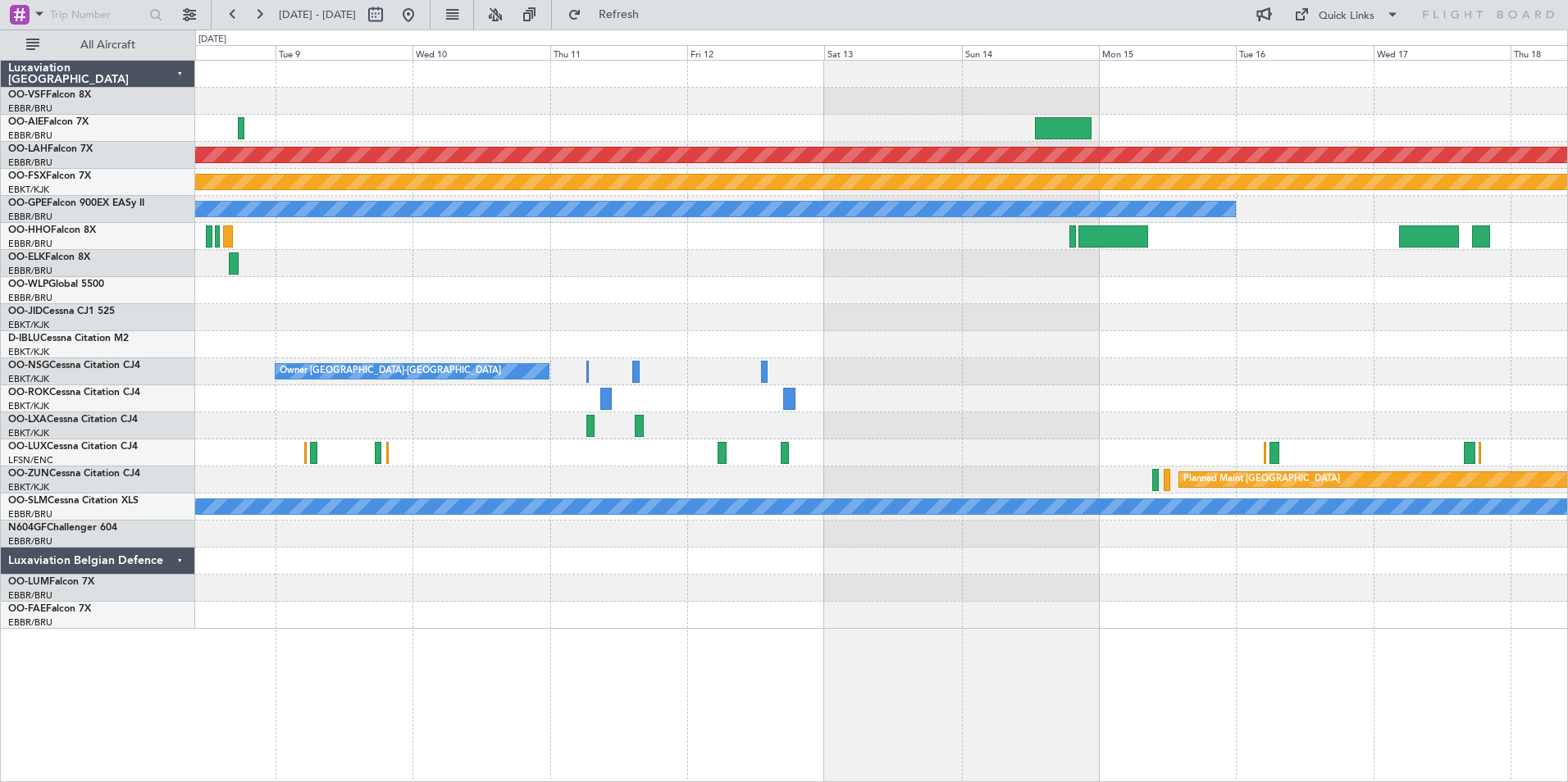
click at [1146, 529] on div at bounding box center [881, 534] width 1372 height 27
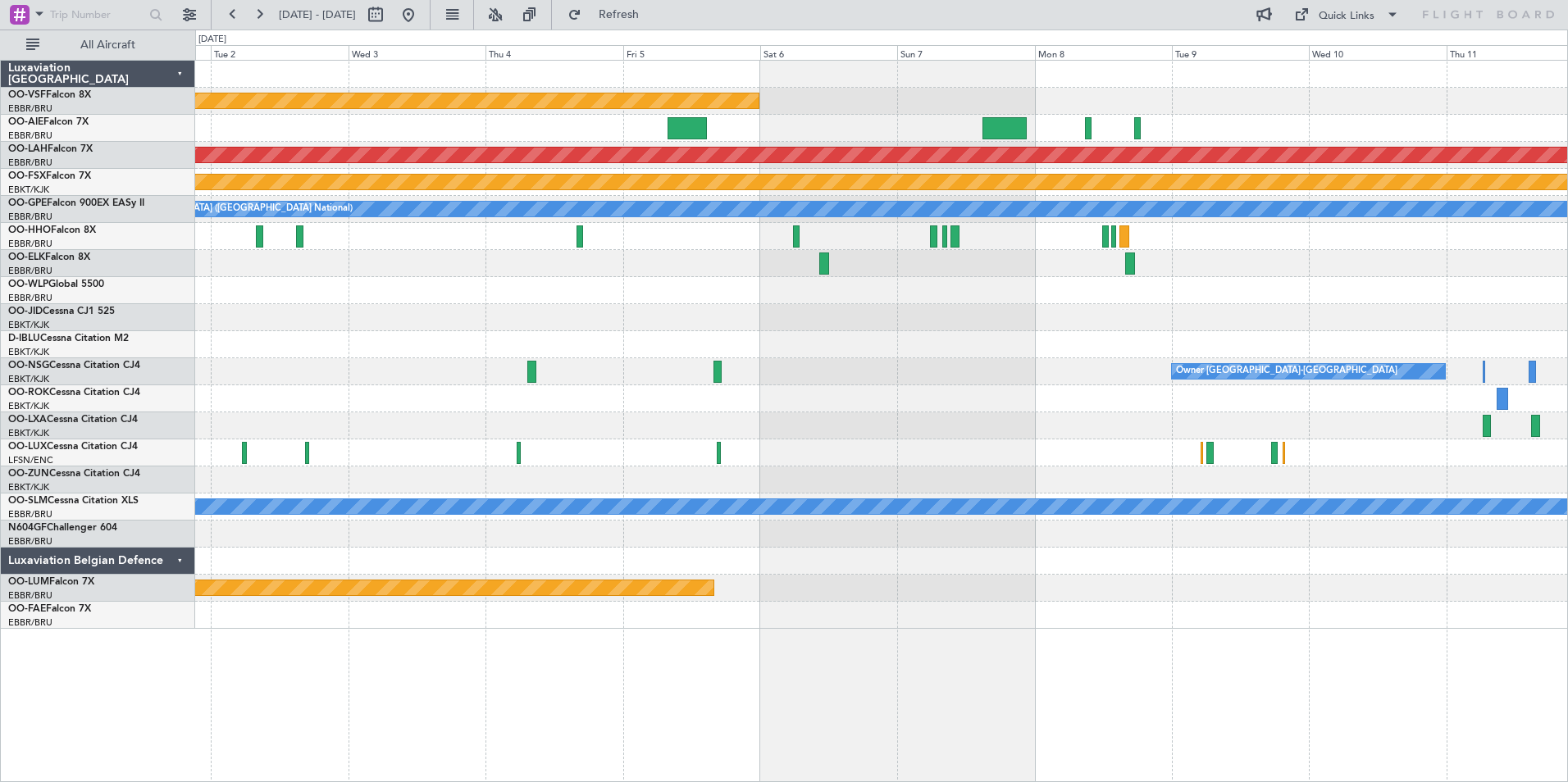
click at [1188, 439] on div "Planned Maint Geneva (Cointrin) Planned [GEOGRAPHIC_DATA][PERSON_NAME]-[GEOGRAP…" at bounding box center [881, 344] width 1372 height 568
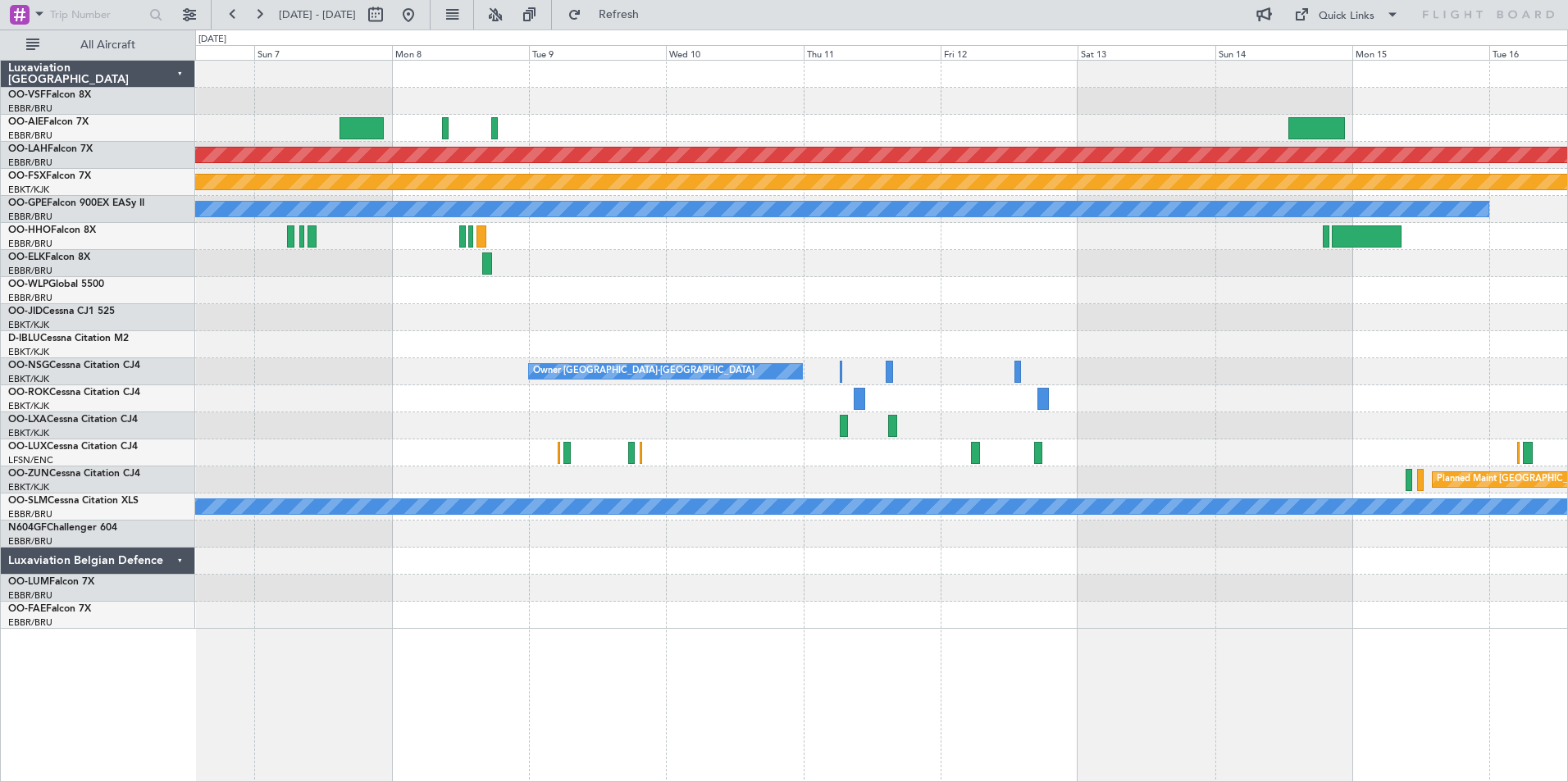
click at [598, 453] on div "Planned Maint Geneva (Cointrin) Planned [GEOGRAPHIC_DATA][PERSON_NAME]-[GEOGRAP…" at bounding box center [881, 344] width 1372 height 568
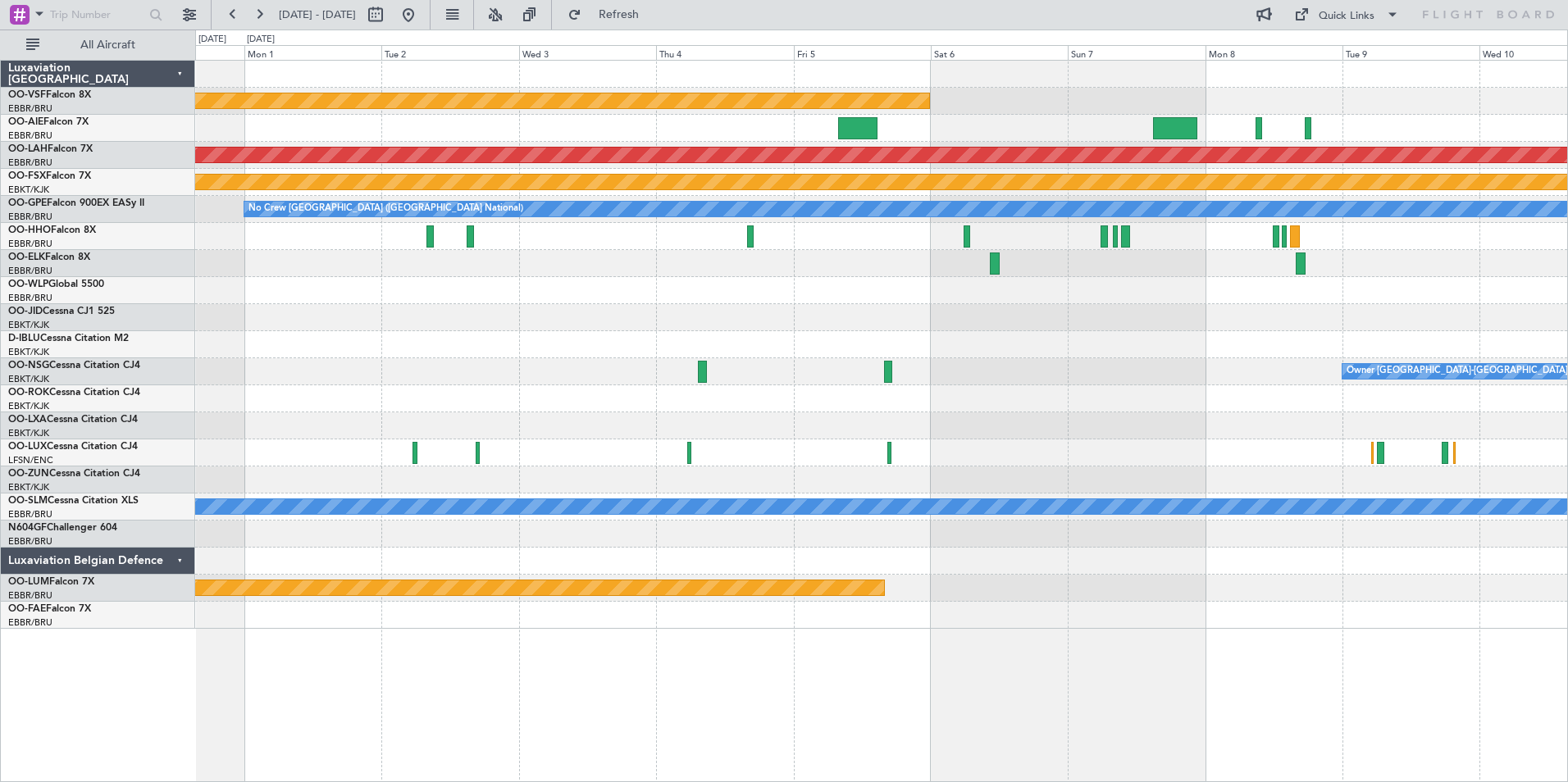
click at [567, 395] on div at bounding box center [881, 399] width 1372 height 27
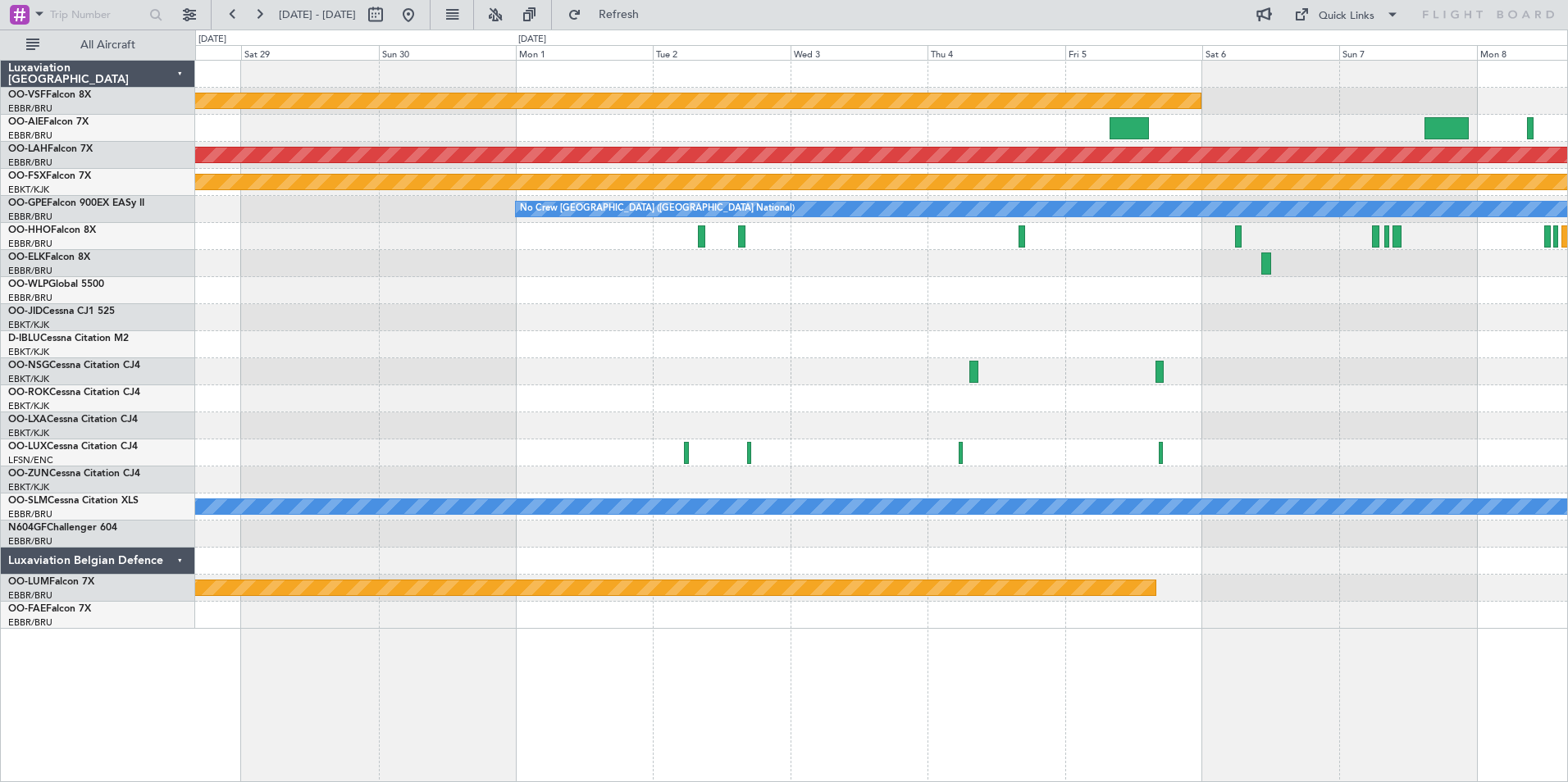
click at [555, 439] on div "Planned Maint Geneva (Cointrin) Planned [GEOGRAPHIC_DATA][PERSON_NAME]-[GEOGRAP…" at bounding box center [881, 344] width 1372 height 568
click at [230, 15] on button at bounding box center [233, 14] width 26 height 26
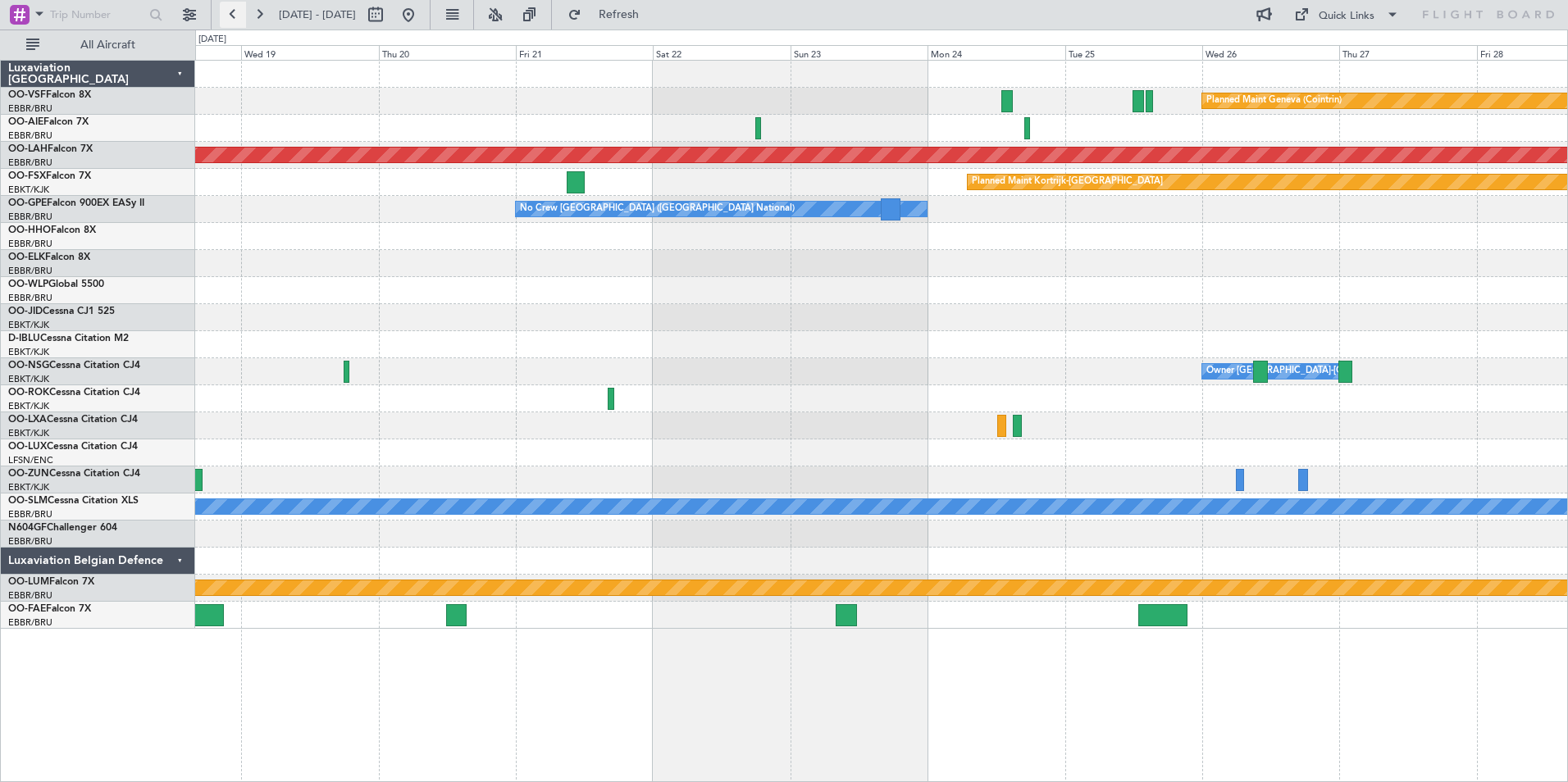
click at [230, 15] on button at bounding box center [233, 14] width 26 height 26
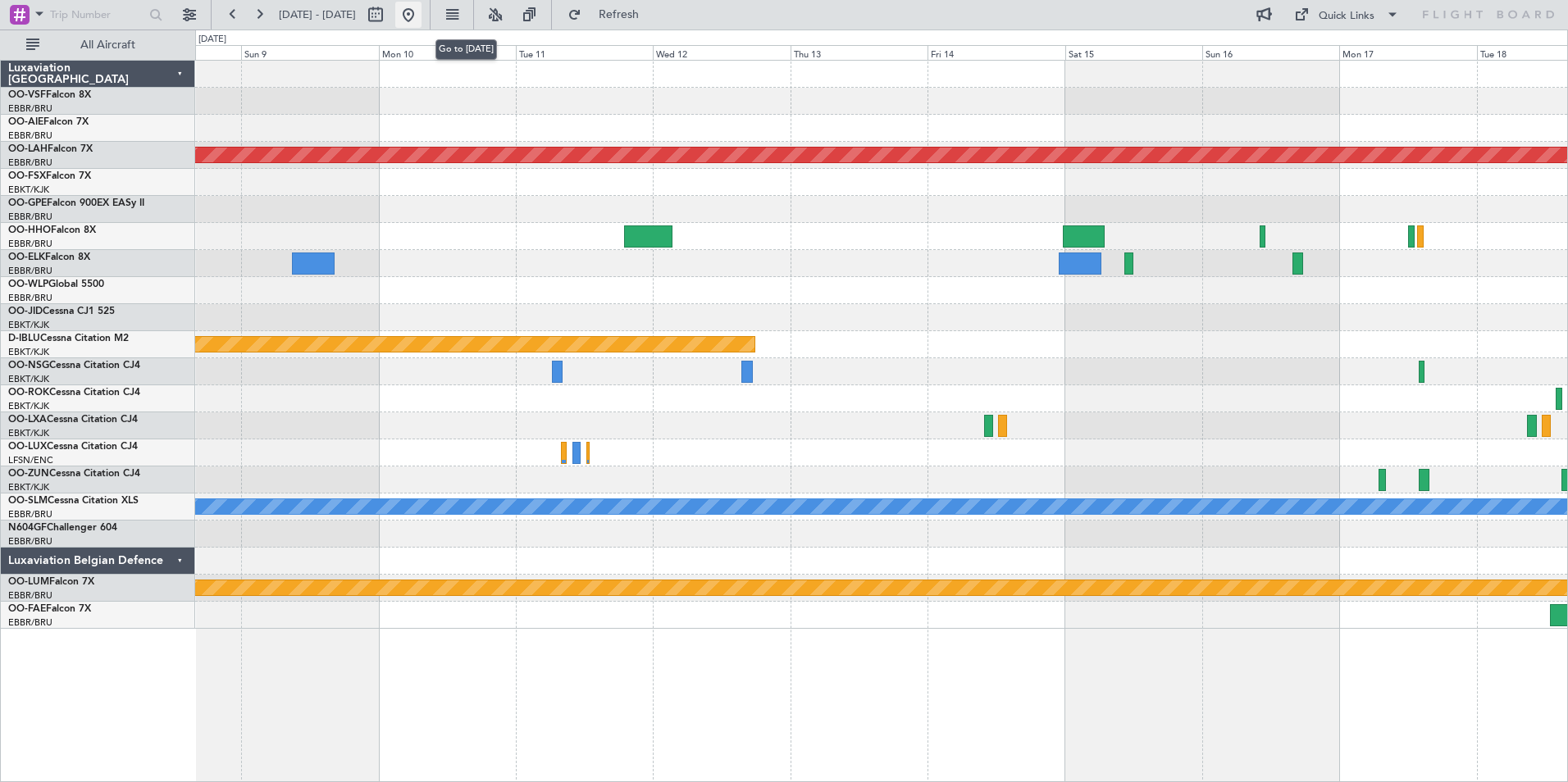
click at [422, 13] on button at bounding box center [408, 14] width 26 height 26
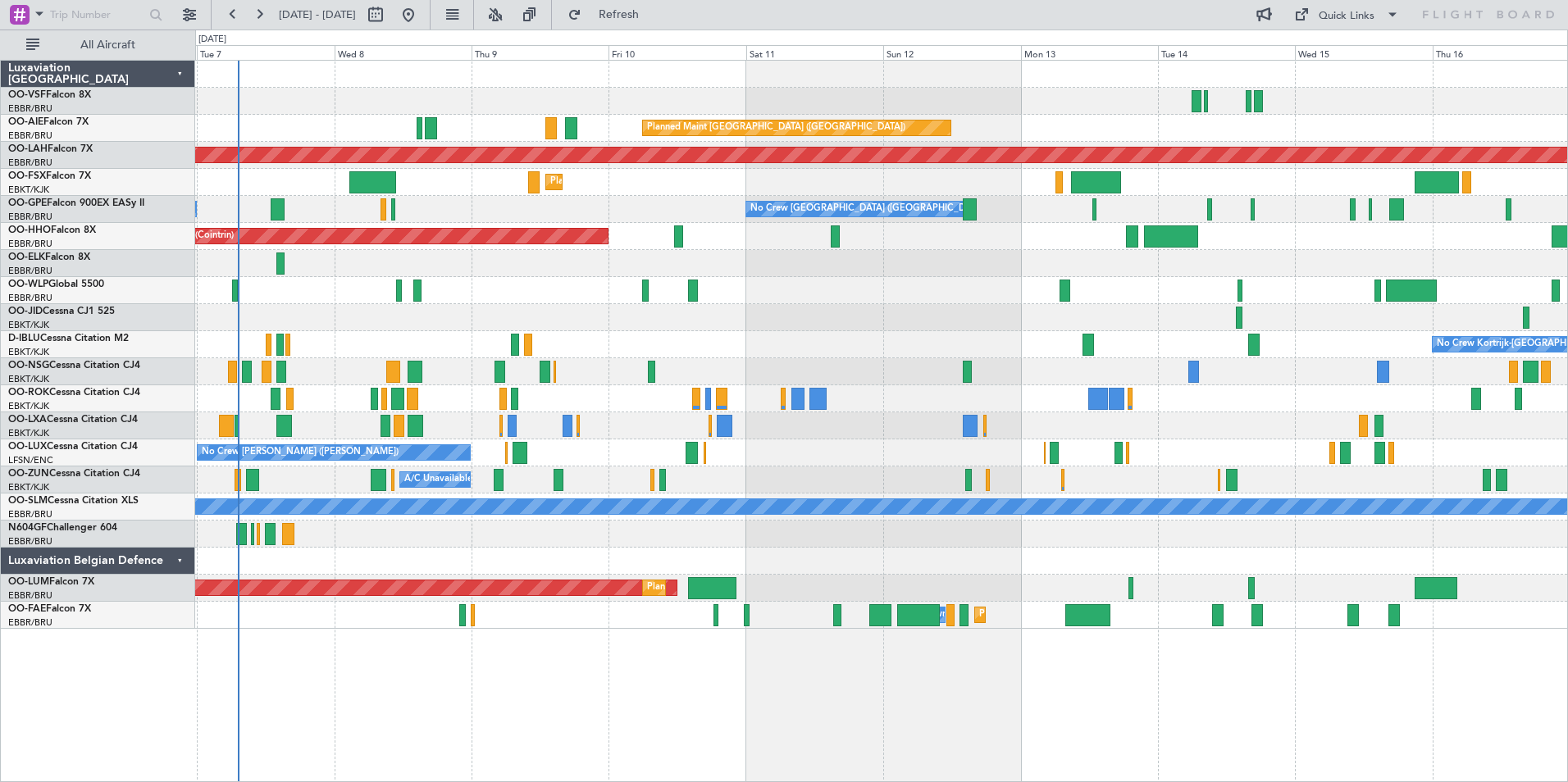
click at [849, 370] on div "Planned Maint [GEOGRAPHIC_DATA] ([GEOGRAPHIC_DATA]) Unplanned Maint [GEOGRAPHIC…" at bounding box center [881, 344] width 1372 height 568
